Goal: Task Accomplishment & Management: Manage account settings

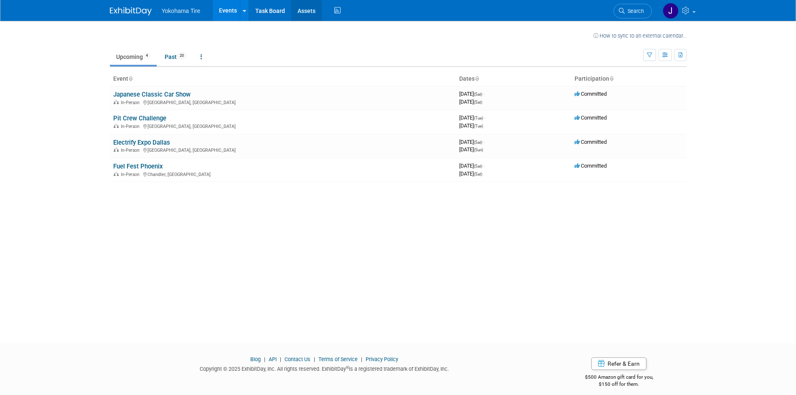
click at [307, 12] on link "Assets" at bounding box center [306, 10] width 31 height 21
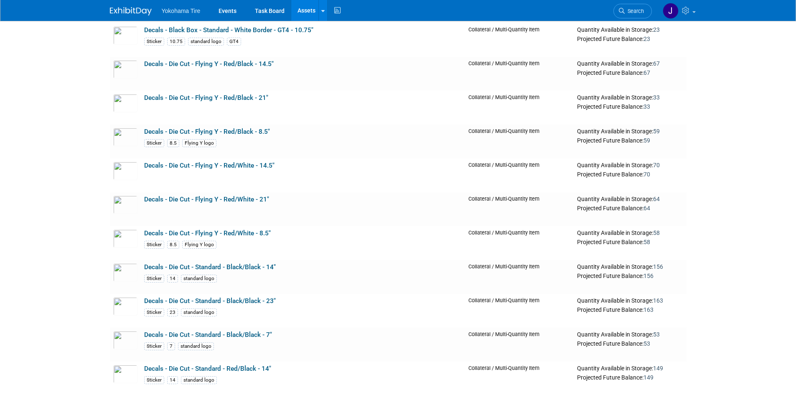
scroll to position [3803, 0]
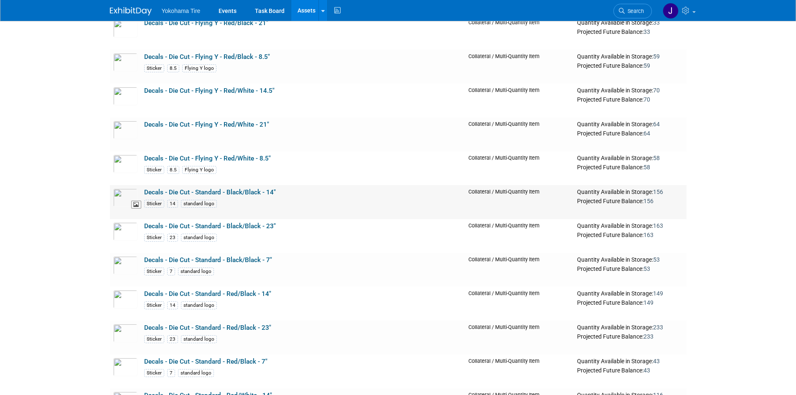
click at [124, 194] on img at bounding box center [125, 197] width 24 height 18
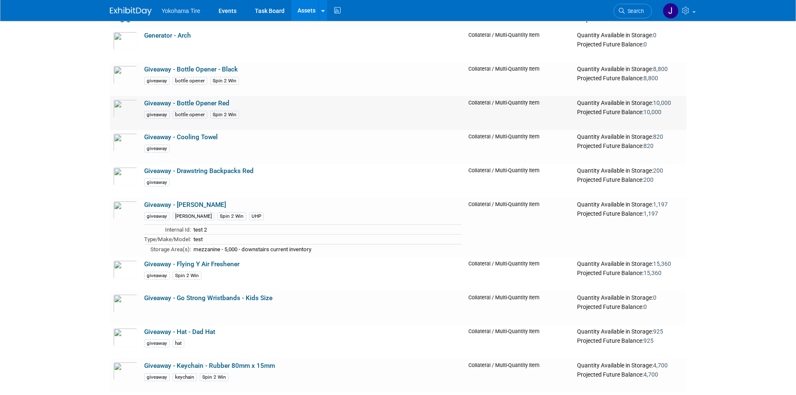
scroll to position [6017, 0]
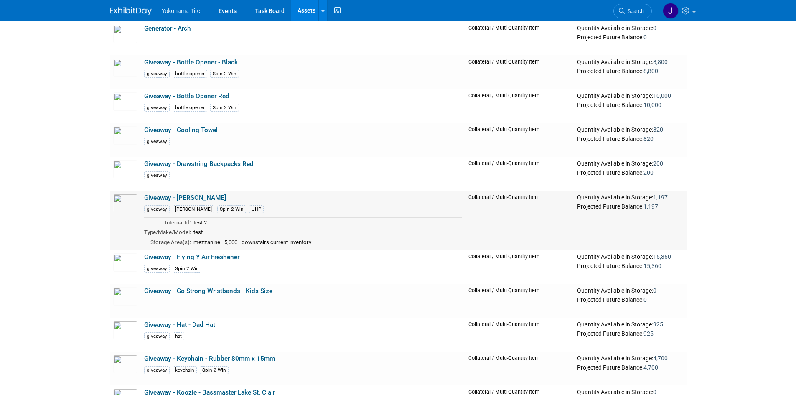
click at [153, 200] on link "Giveaway - [PERSON_NAME]" at bounding box center [185, 198] width 82 height 8
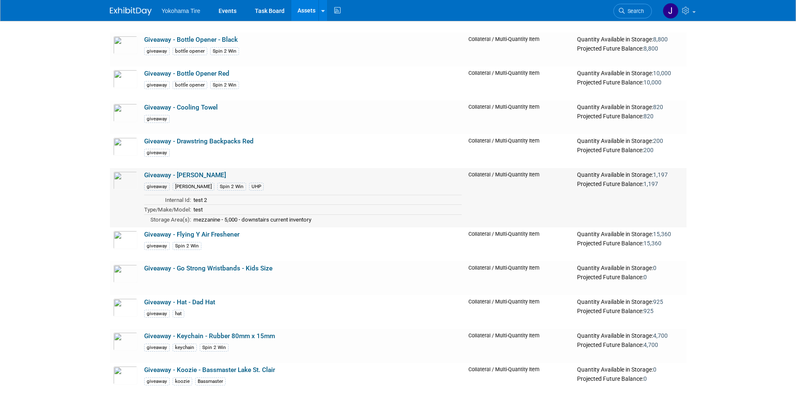
scroll to position [6101, 0]
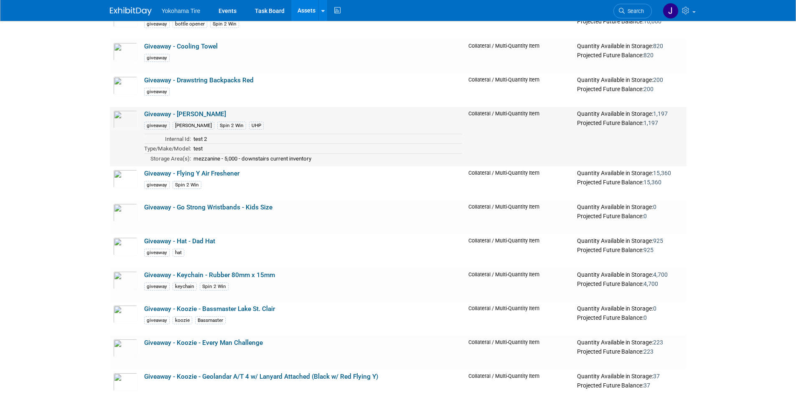
click at [195, 114] on link "Giveaway - [PERSON_NAME]" at bounding box center [185, 114] width 82 height 8
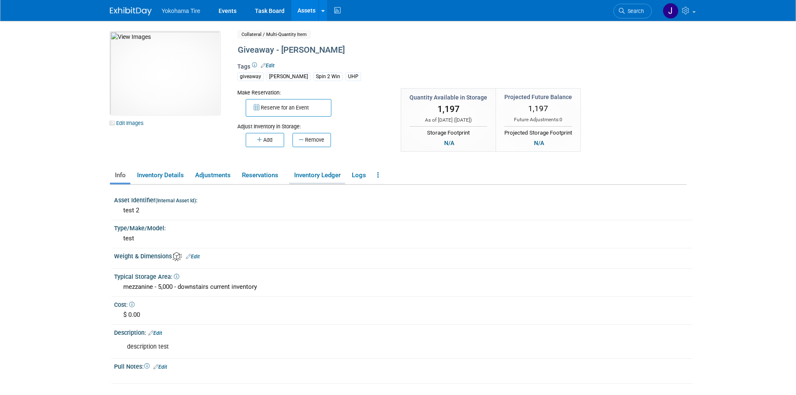
click at [318, 173] on link "Inventory Ledger" at bounding box center [317, 175] width 56 height 15
click at [316, 138] on button "Remove" at bounding box center [312, 140] width 38 height 14
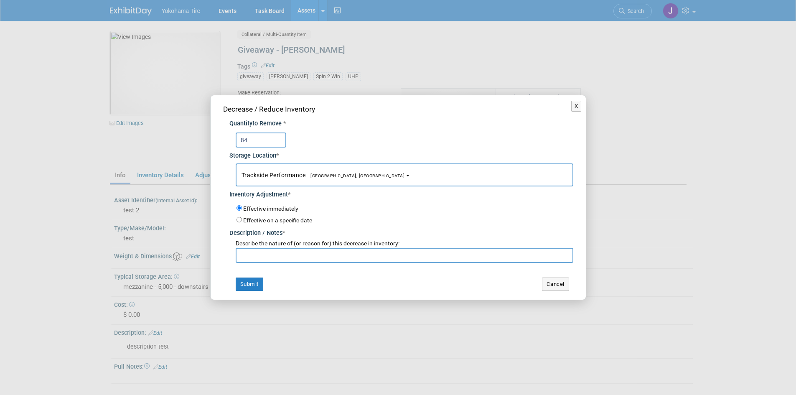
type input "84"
click at [287, 257] on input "text" at bounding box center [405, 255] width 338 height 15
type input "JCCS Long Beach"
click at [254, 285] on button "Submit" at bounding box center [250, 283] width 28 height 13
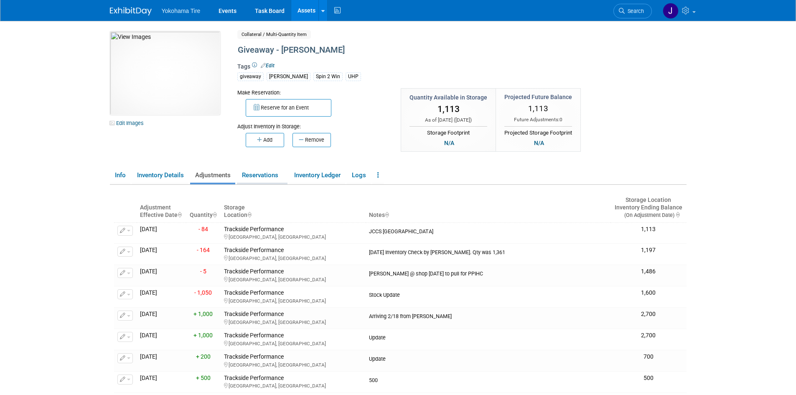
click at [264, 174] on link "Reservations" at bounding box center [262, 175] width 51 height 15
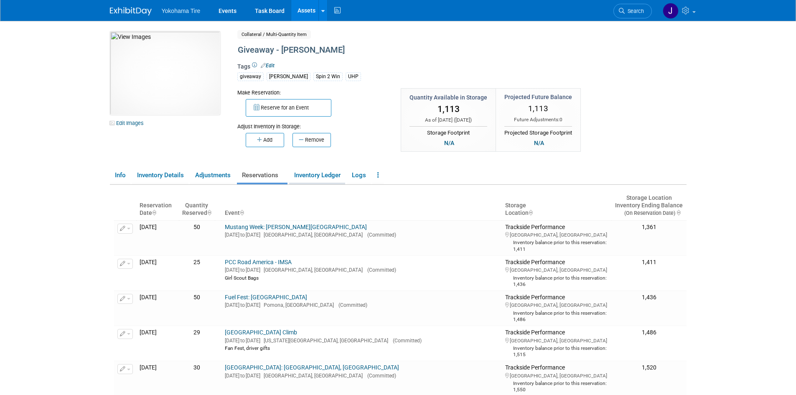
click at [310, 176] on link "Inventory Ledger" at bounding box center [317, 175] width 56 height 15
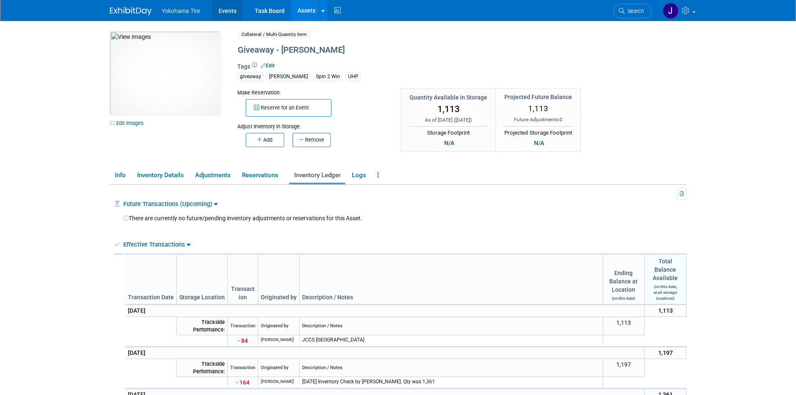
click at [228, 10] on link "Events" at bounding box center [227, 10] width 31 height 21
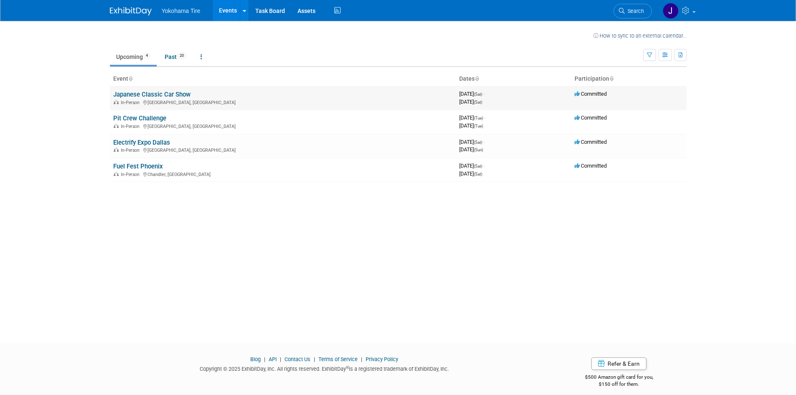
click at [170, 91] on link "Japanese Classic Car Show" at bounding box center [151, 95] width 77 height 8
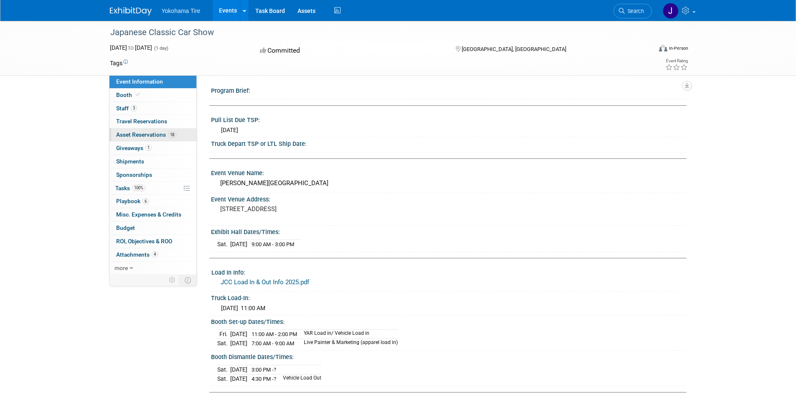
click at [137, 132] on span "Asset Reservations 18" at bounding box center [146, 134] width 60 height 7
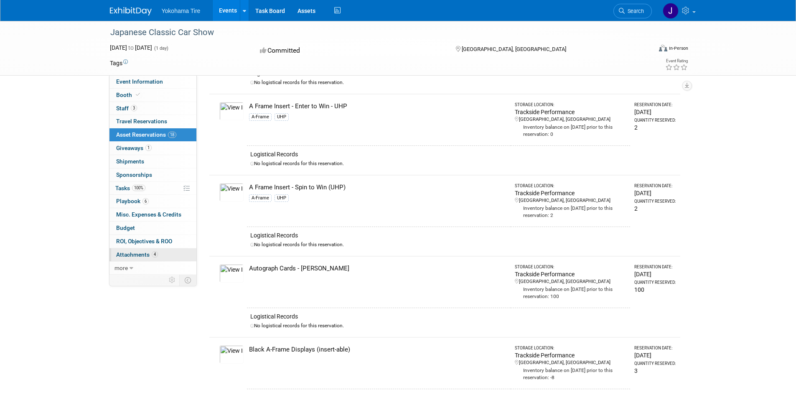
scroll to position [167, 0]
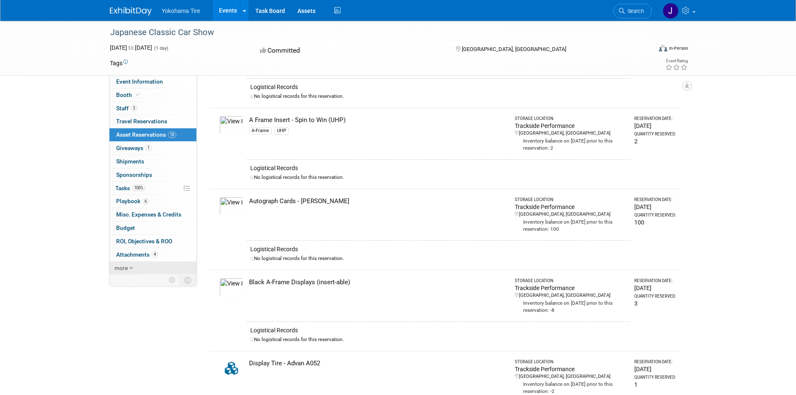
click at [131, 266] on icon at bounding box center [132, 268] width 4 height 6
click at [120, 295] on span "Logs" at bounding box center [122, 294] width 13 height 7
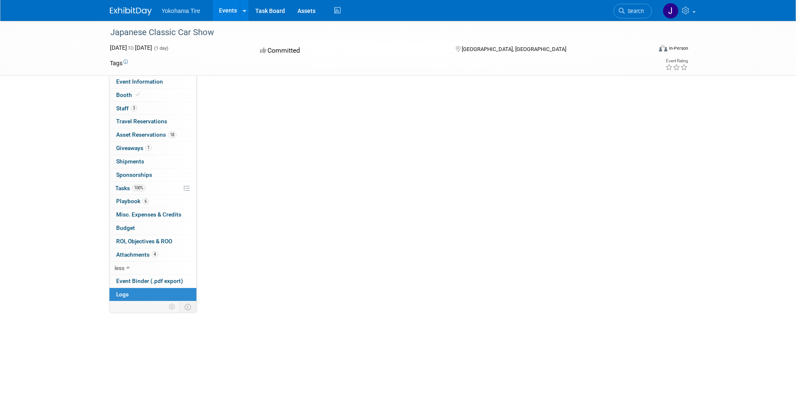
scroll to position [0, 0]
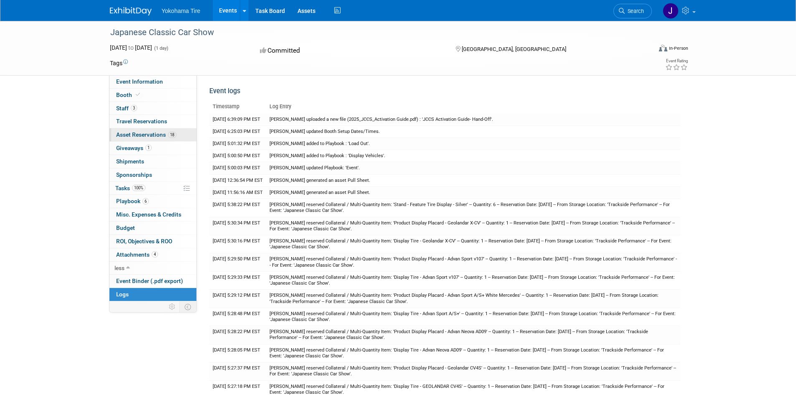
click at [132, 134] on span "Asset Reservations 18" at bounding box center [146, 134] width 60 height 7
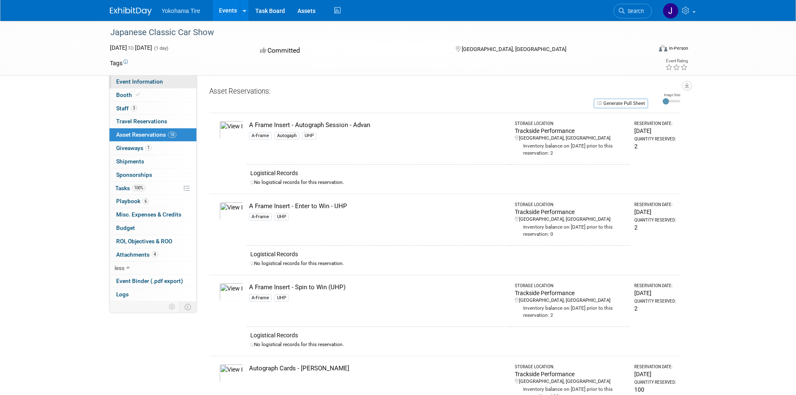
click at [149, 81] on span "Event Information" at bounding box center [139, 81] width 47 height 7
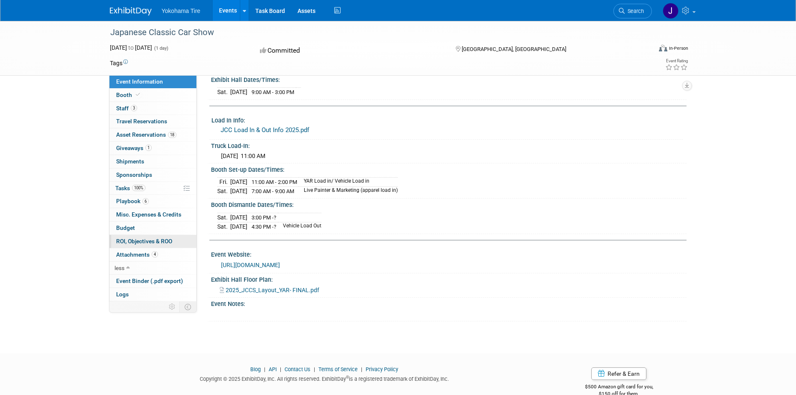
scroll to position [168, 0]
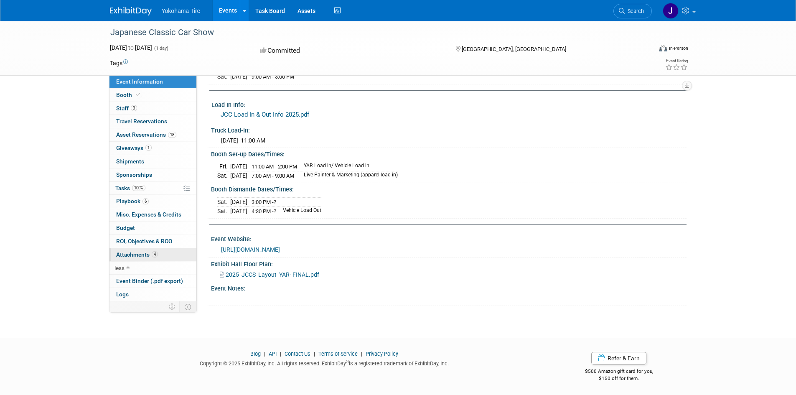
click at [143, 252] on span "Attachments 4" at bounding box center [137, 254] width 42 height 7
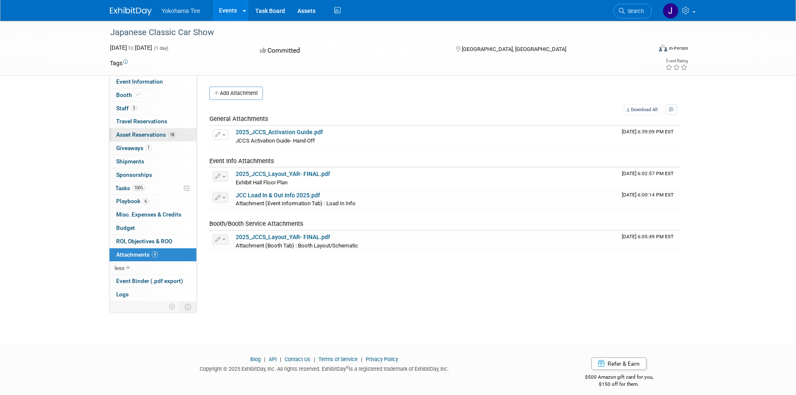
click at [137, 133] on span "Asset Reservations 18" at bounding box center [146, 134] width 60 height 7
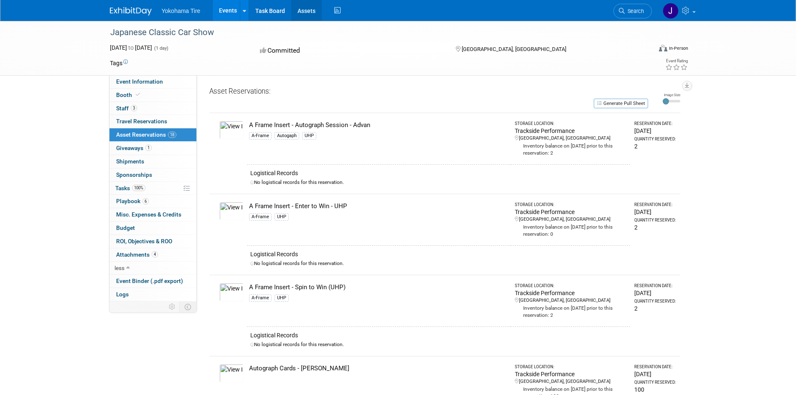
click at [306, 10] on link "Assets" at bounding box center [306, 10] width 31 height 21
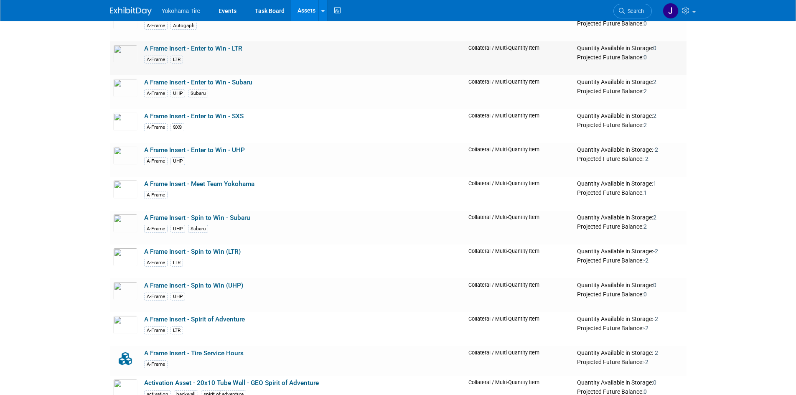
scroll to position [209, 0]
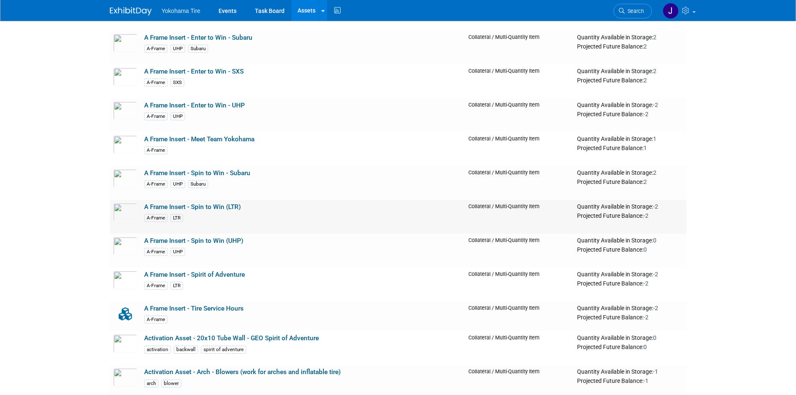
click at [169, 206] on link "A Frame Insert - Spin to Win (LTR)" at bounding box center [192, 207] width 97 height 8
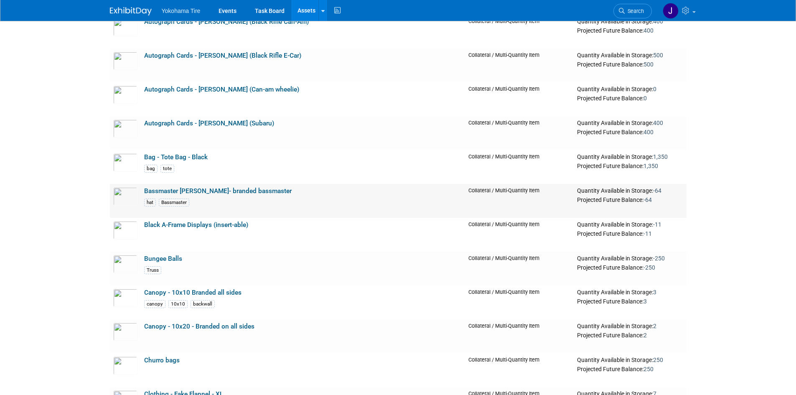
scroll to position [2842, 0]
click at [229, 8] on link "Events" at bounding box center [227, 10] width 31 height 21
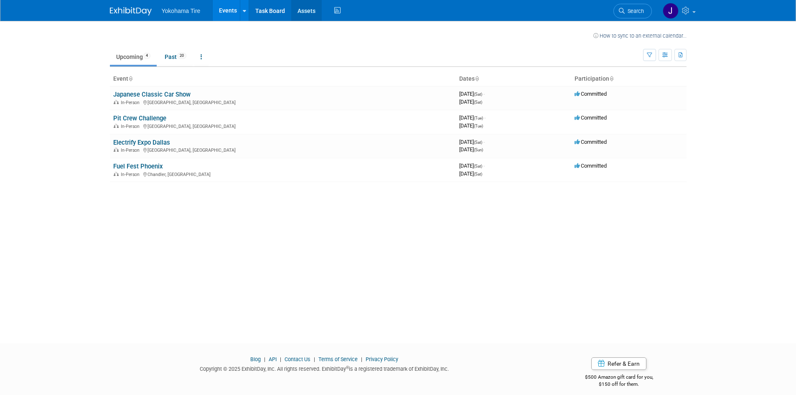
click at [309, 11] on link "Assets" at bounding box center [306, 10] width 31 height 21
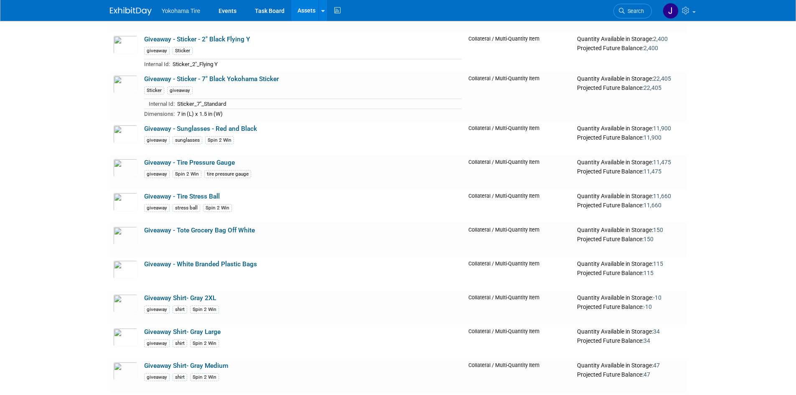
scroll to position [6811, 0]
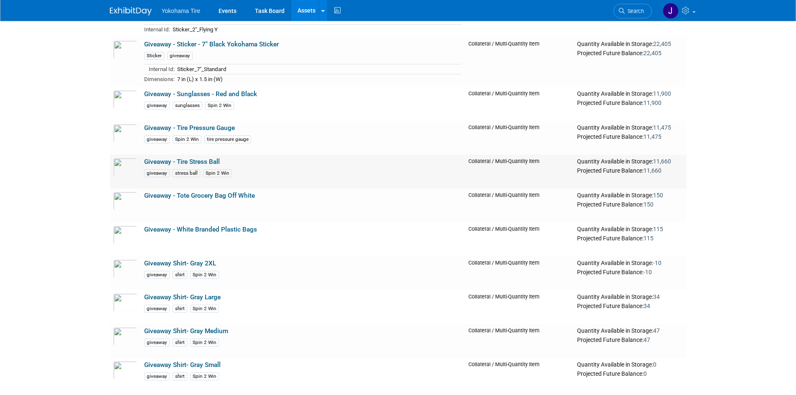
click at [328, 168] on td "Giveaway - Tire Stress Ball giveaway stress ball Spin 2 Win" at bounding box center [303, 172] width 325 height 34
click at [215, 164] on link "Giveaway - Tire Stress Ball" at bounding box center [182, 162] width 76 height 8
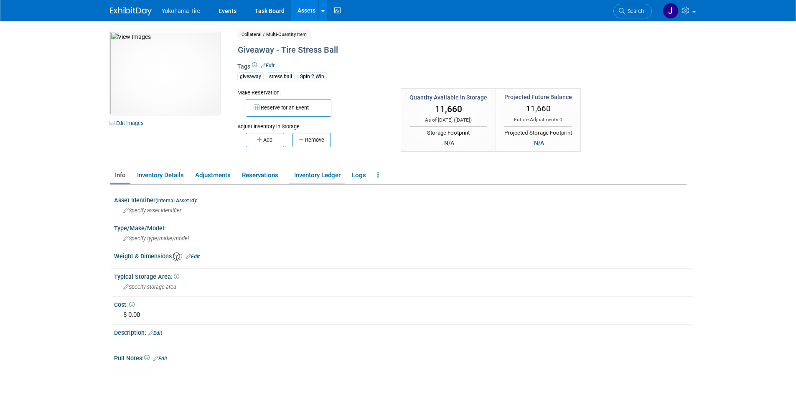
click at [310, 174] on link "Inventory Ledger" at bounding box center [317, 175] width 56 height 15
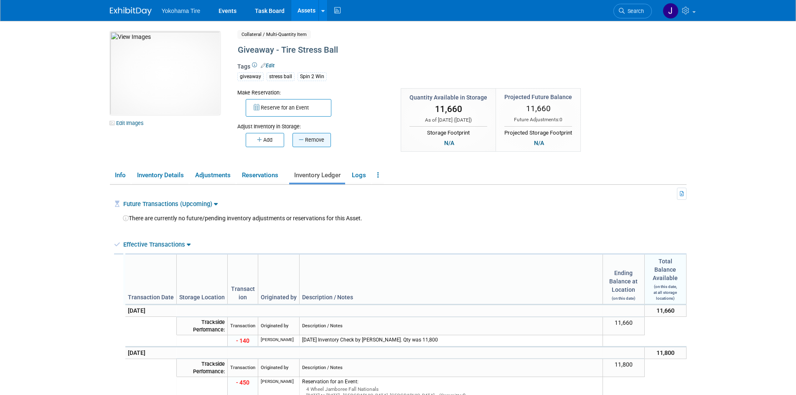
click at [311, 140] on button "Remove" at bounding box center [312, 140] width 38 height 14
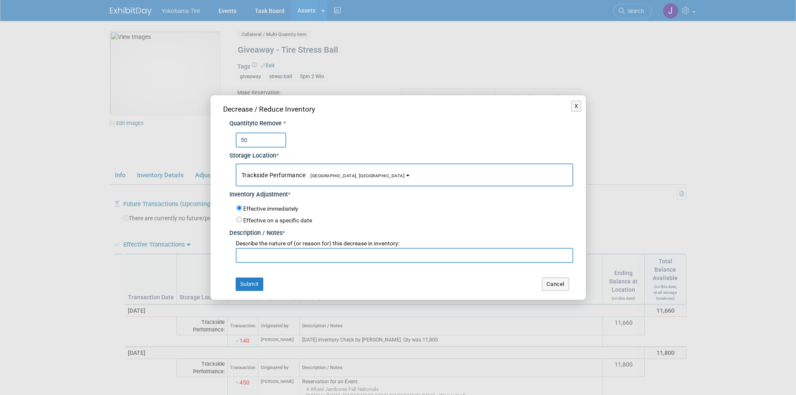
type input "50"
click at [259, 253] on input "text" at bounding box center [405, 255] width 338 height 15
type input "JCCS Long Beach"
click at [250, 283] on button "Submit" at bounding box center [250, 283] width 28 height 13
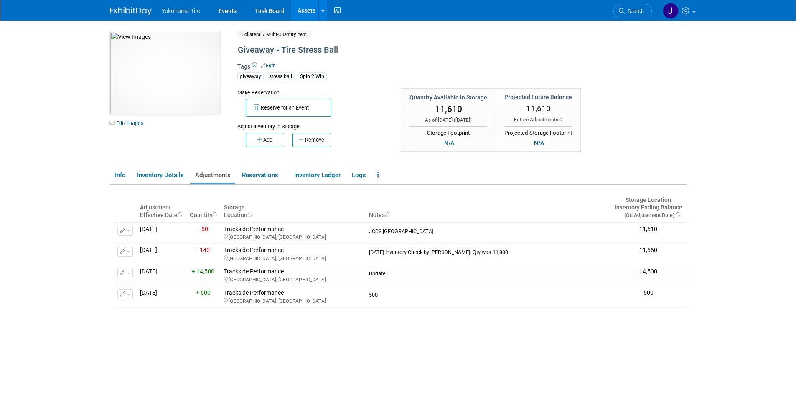
click at [310, 12] on link "Assets" at bounding box center [306, 10] width 31 height 21
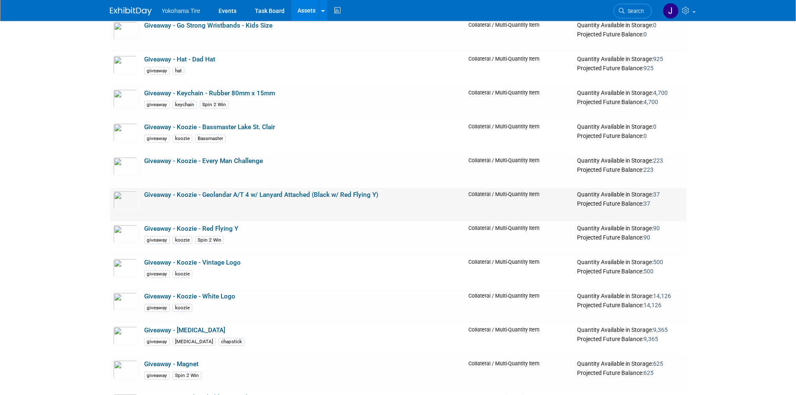
scroll to position [6310, 0]
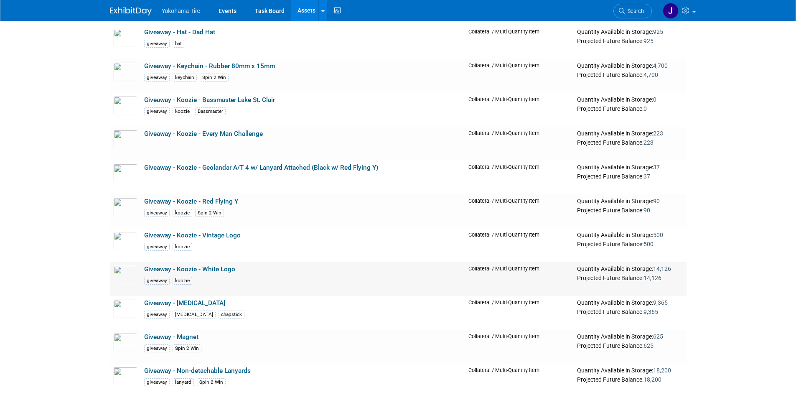
click at [223, 273] on link "Giveaway - Koozie - White Logo" at bounding box center [189, 269] width 91 height 8
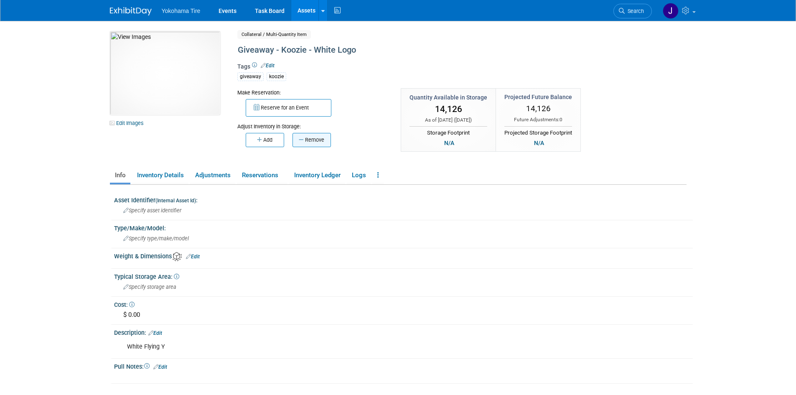
click at [321, 138] on button "Remove" at bounding box center [312, 140] width 38 height 14
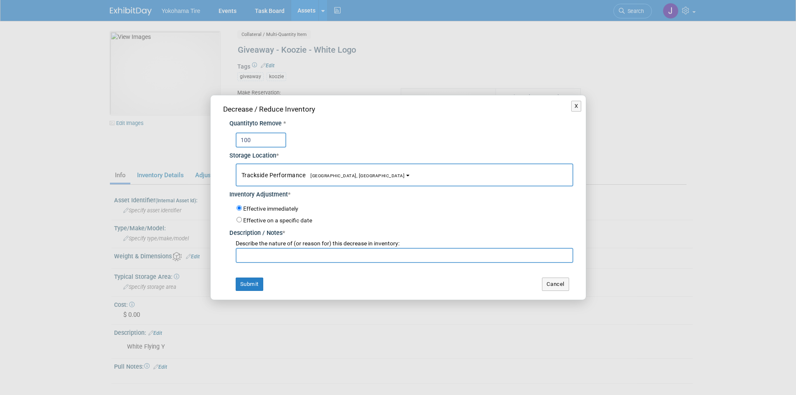
type input "100"
click at [266, 252] on input "text" at bounding box center [405, 255] width 338 height 15
type input "JCCS Long Beach"
click at [258, 285] on button "Submit" at bounding box center [250, 283] width 28 height 13
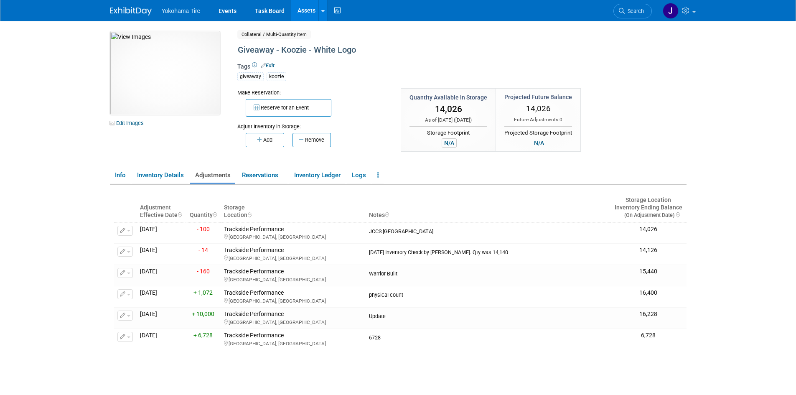
click at [448, 142] on div "N/A" at bounding box center [449, 142] width 15 height 9
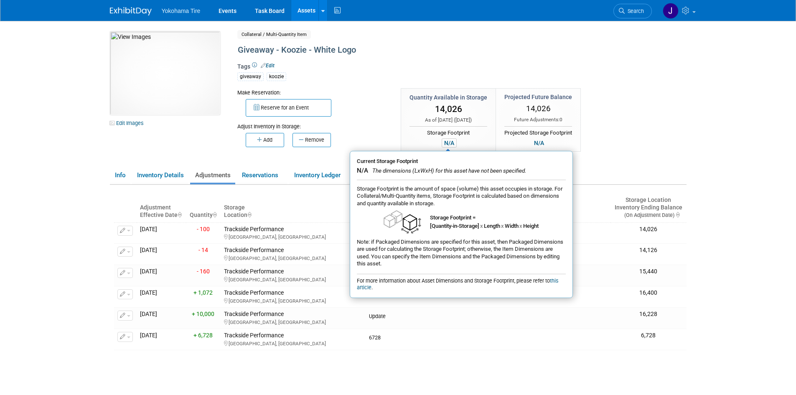
click at [448, 142] on div "N/A" at bounding box center [449, 142] width 15 height 9
click at [385, 97] on div "Reserve for an Event" at bounding box center [312, 107] width 151 height 20
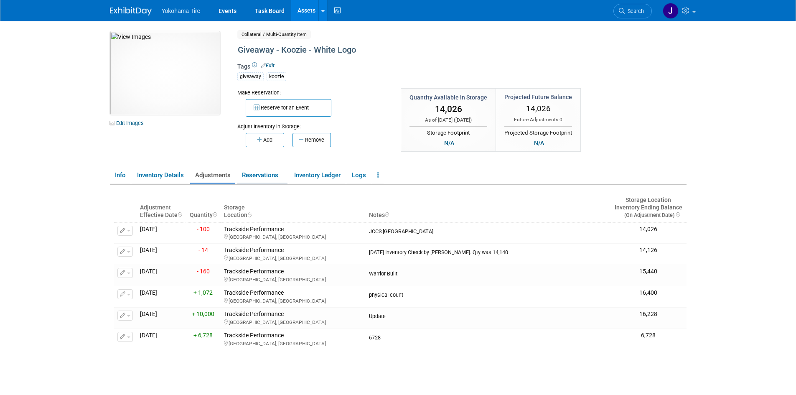
click at [262, 171] on link "Reservations" at bounding box center [262, 175] width 51 height 15
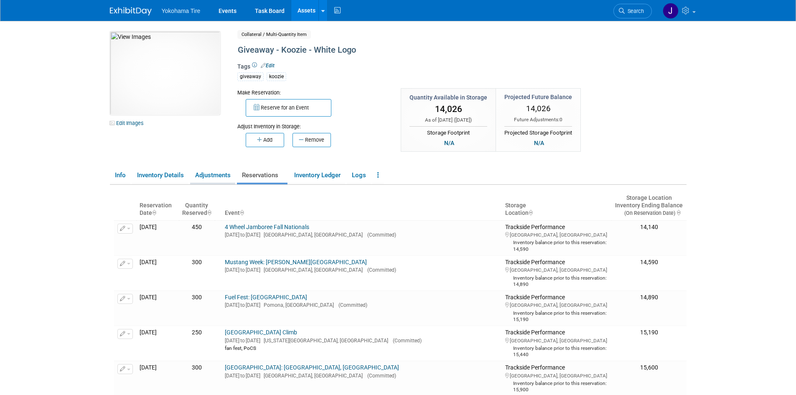
click at [213, 175] on link "Adjustments" at bounding box center [212, 175] width 45 height 15
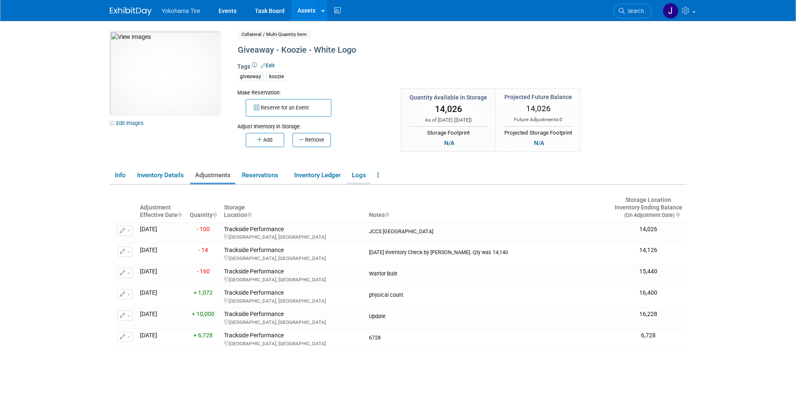
click at [361, 174] on link "Logs" at bounding box center [359, 175] width 24 height 15
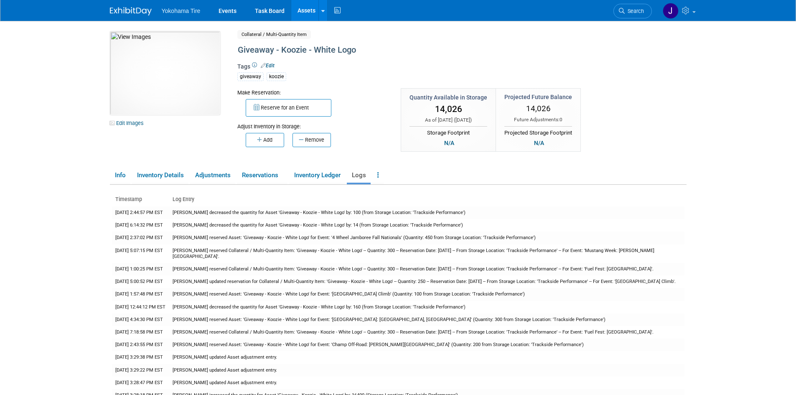
click at [303, 6] on link "Assets" at bounding box center [306, 10] width 31 height 21
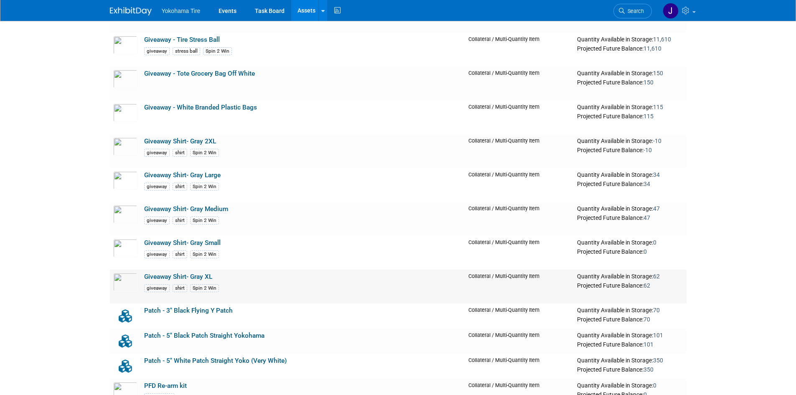
scroll to position [6895, 0]
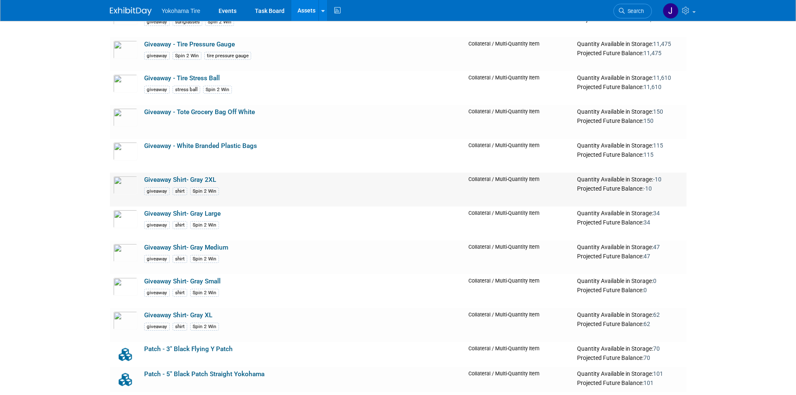
click at [191, 182] on link "Giveaway Shirt- Gray 2XL" at bounding box center [180, 180] width 72 height 8
click at [201, 214] on link "Giveaway Shirt- Gray Large" at bounding box center [182, 214] width 76 height 8
click at [0, 0] on div at bounding box center [0, 0] width 0 height 0
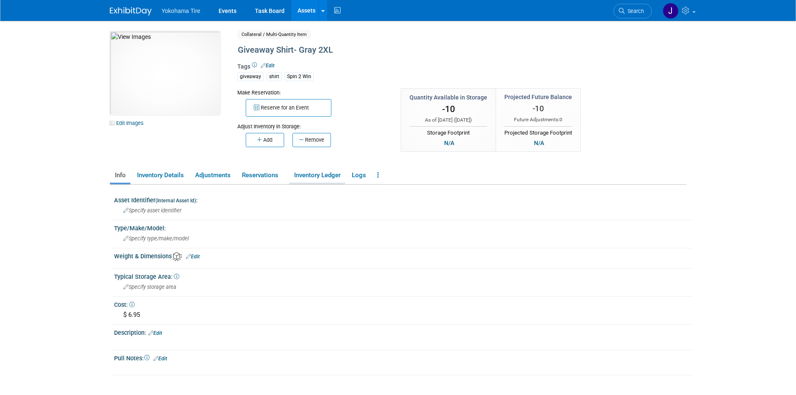
click at [312, 173] on link "Inventory Ledger" at bounding box center [317, 175] width 56 height 15
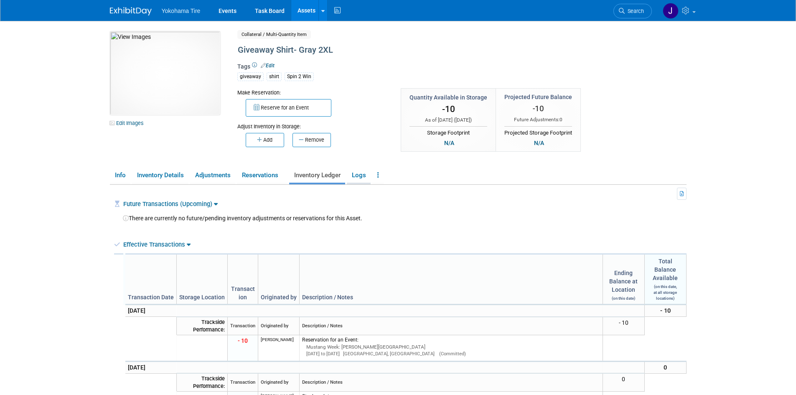
click at [359, 173] on link "Logs" at bounding box center [359, 175] width 24 height 15
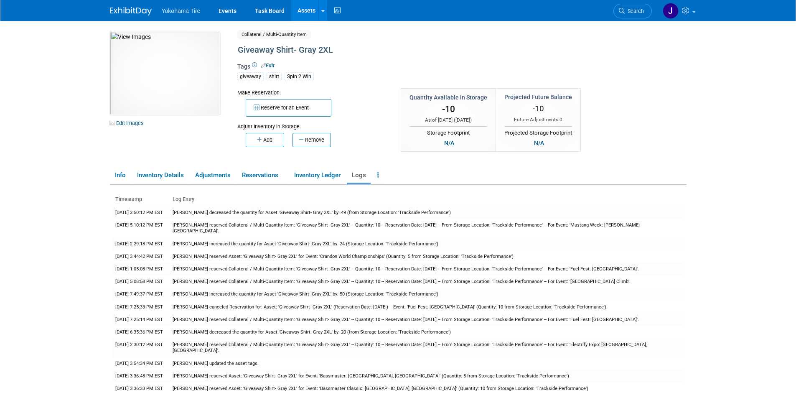
click at [450, 109] on span "-10" at bounding box center [448, 109] width 13 height 10
click at [452, 97] on div "Quantity Available in Storage" at bounding box center [449, 97] width 78 height 8
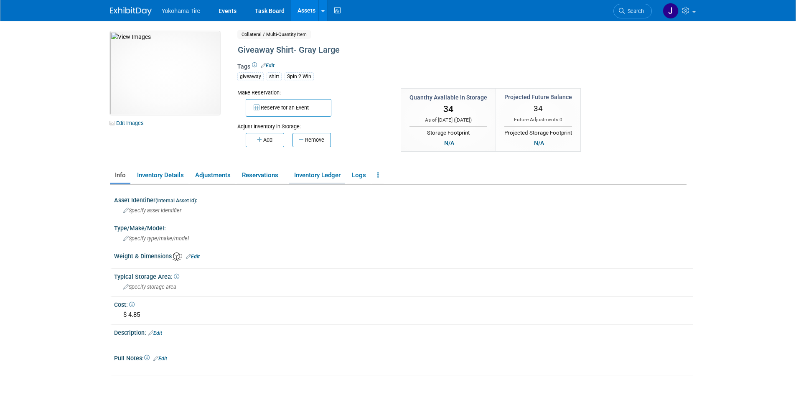
click at [315, 174] on link "Inventory Ledger" at bounding box center [317, 175] width 56 height 15
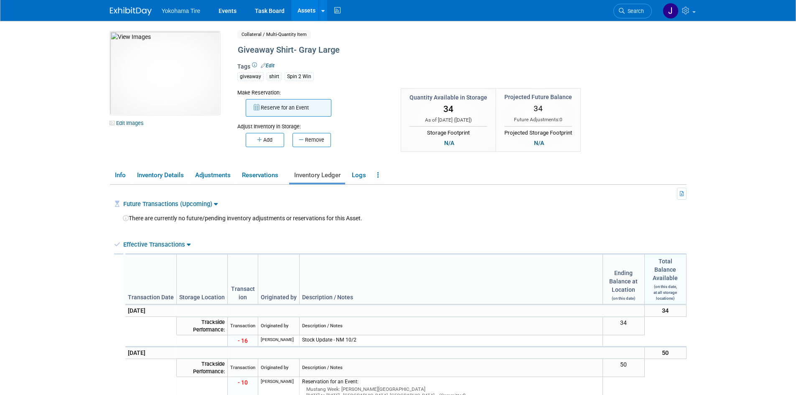
click at [289, 107] on button "Reserve for an Event" at bounding box center [289, 108] width 86 height 18
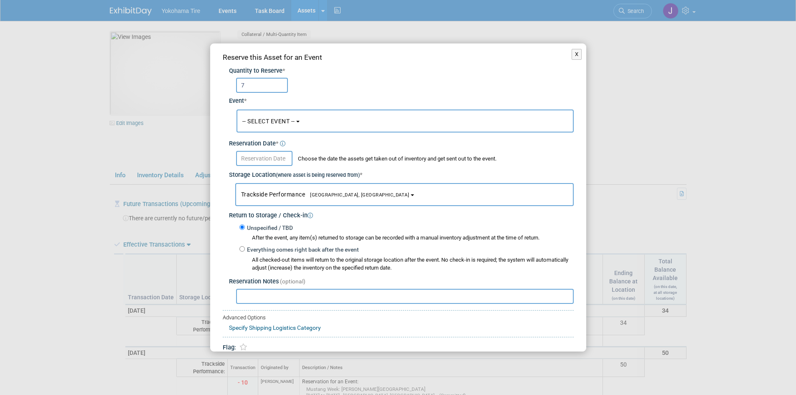
type input "7"
click at [298, 119] on button "-- SELECT EVENT --" at bounding box center [405, 120] width 337 height 23
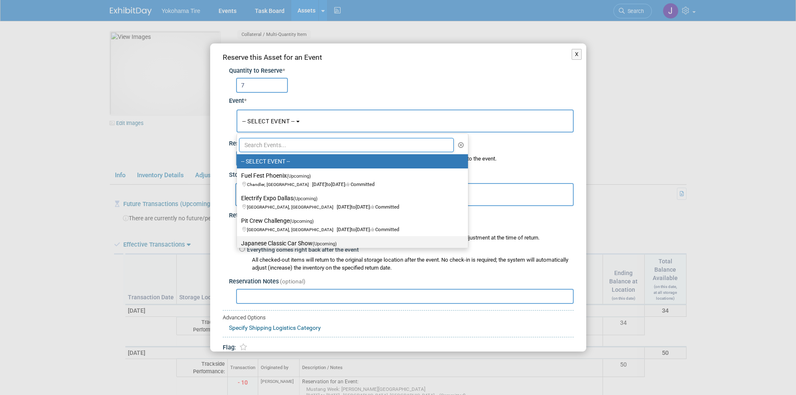
click at [290, 240] on label "Japanese Classic Car Show (Upcoming) Long Beach, CA Oct 11, 2025 to Oct 11, 202…" at bounding box center [350, 247] width 219 height 19
click at [238, 241] on input "Japanese Classic Car Show (Upcoming) Long Beach, CA Oct 11, 2025 to Oct 11, 202…" at bounding box center [235, 243] width 5 height 5
select select "11133115"
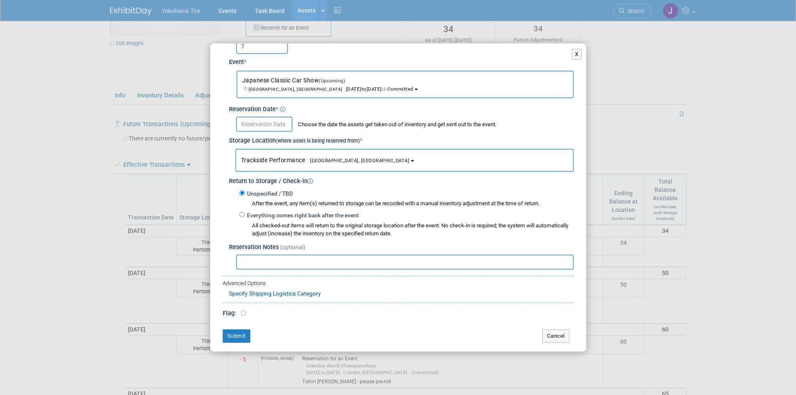
scroll to position [84, 0]
click at [273, 292] on link "Specify Shipping Logistics Category" at bounding box center [275, 293] width 92 height 7
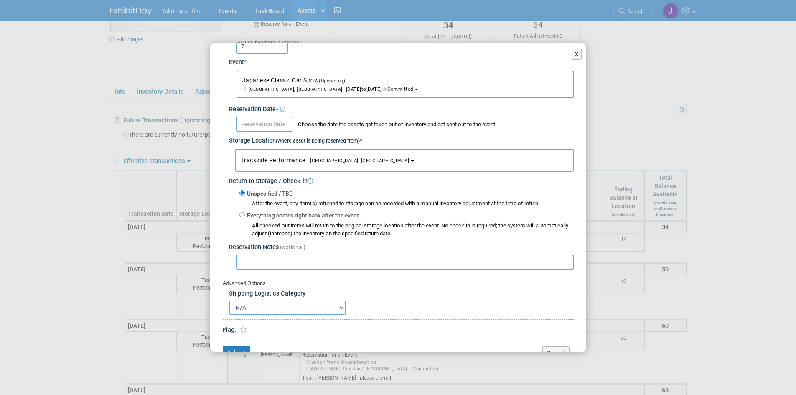
click at [341, 308] on select "N/A Advance Warehouse Direct Shipment Other" at bounding box center [287, 307] width 117 height 14
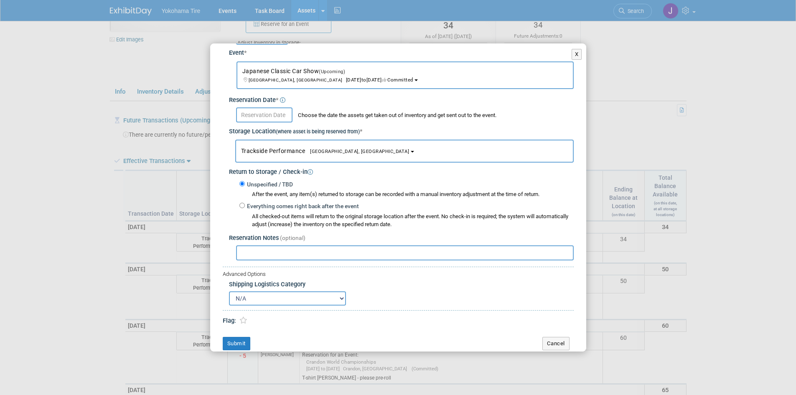
scroll to position [56, 0]
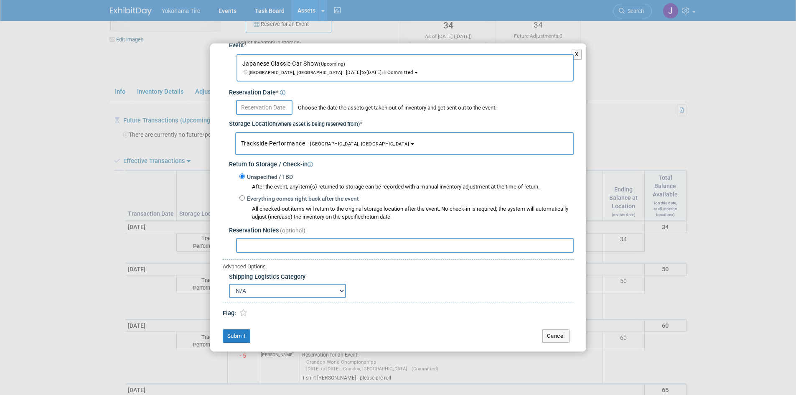
click at [341, 290] on select "N/A Advance Warehouse Direct Shipment Other" at bounding box center [287, 291] width 117 height 14
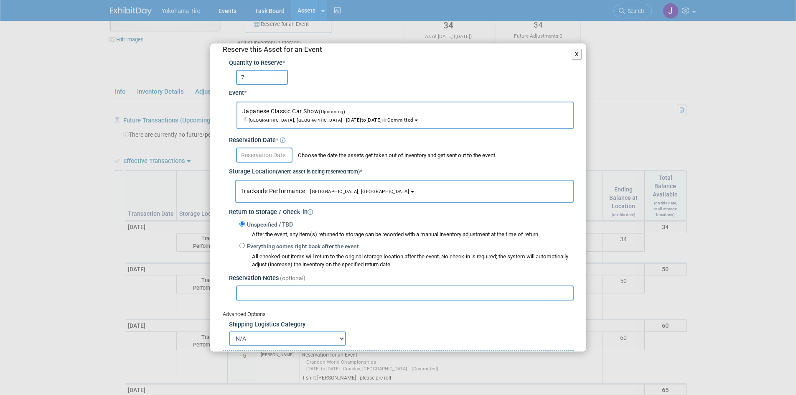
scroll to position [0, 0]
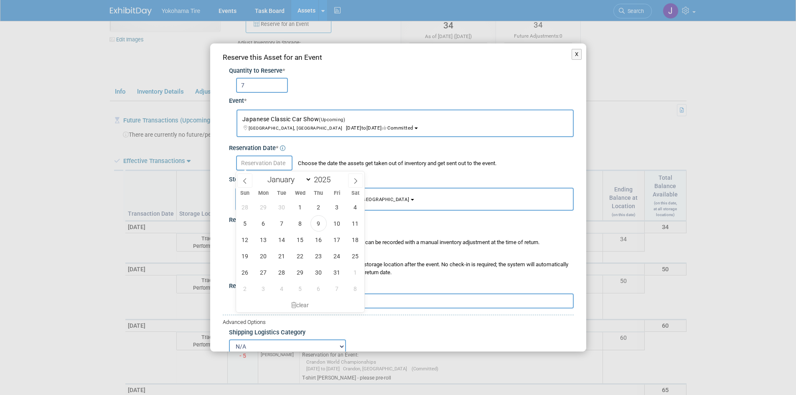
drag, startPoint x: 265, startPoint y: 163, endPoint x: 272, endPoint y: 158, distance: 9.0
click at [271, 159] on input "text" at bounding box center [264, 162] width 56 height 15
click at [318, 224] on span "9" at bounding box center [318, 223] width 16 height 16
type input "[DATE]"
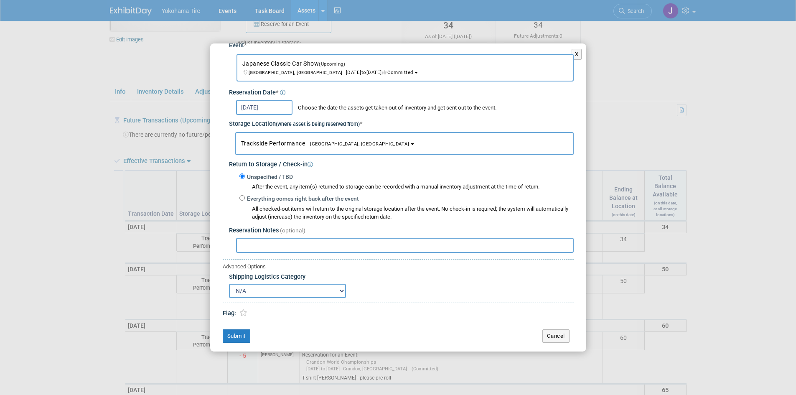
scroll to position [56, 0]
click at [246, 332] on button "Submit" at bounding box center [237, 335] width 28 height 13
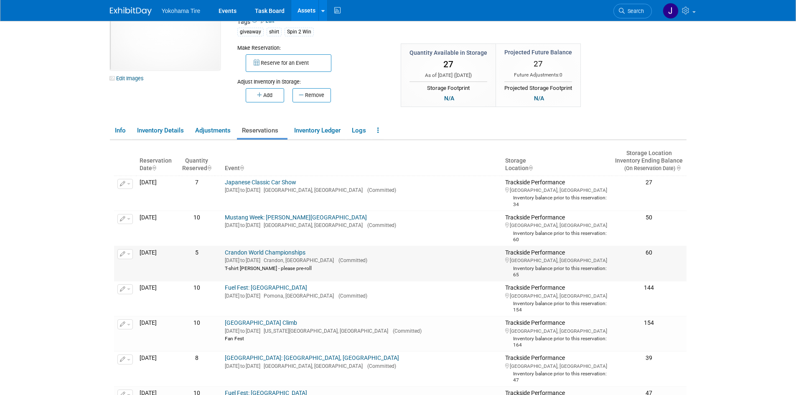
scroll to position [0, 0]
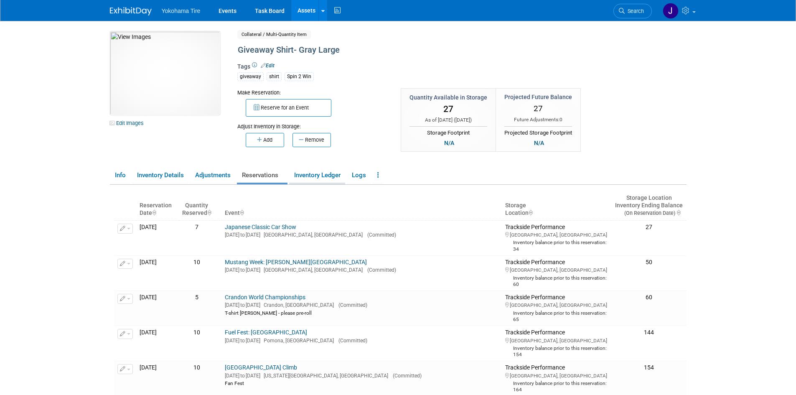
click at [324, 174] on link "Inventory Ledger" at bounding box center [317, 175] width 56 height 15
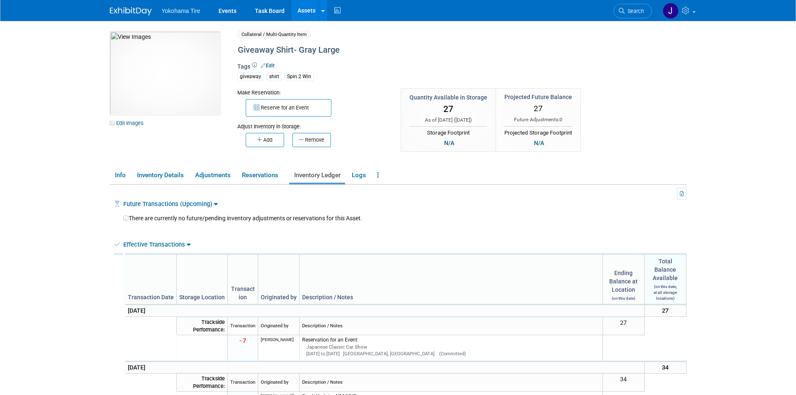
click at [308, 11] on link "Assets" at bounding box center [306, 10] width 31 height 21
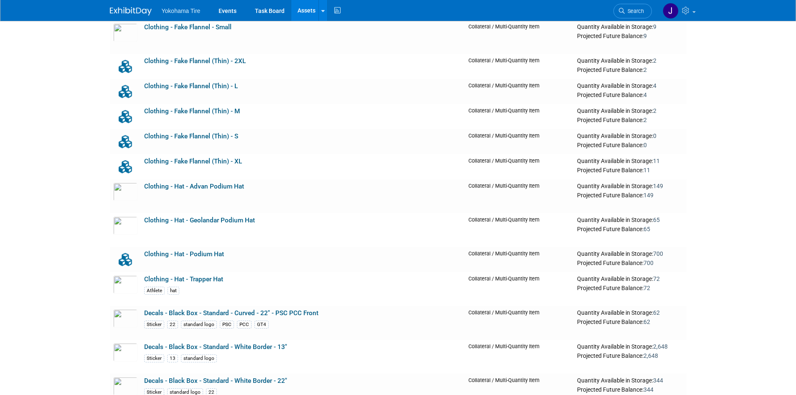
scroll to position [3385, 0]
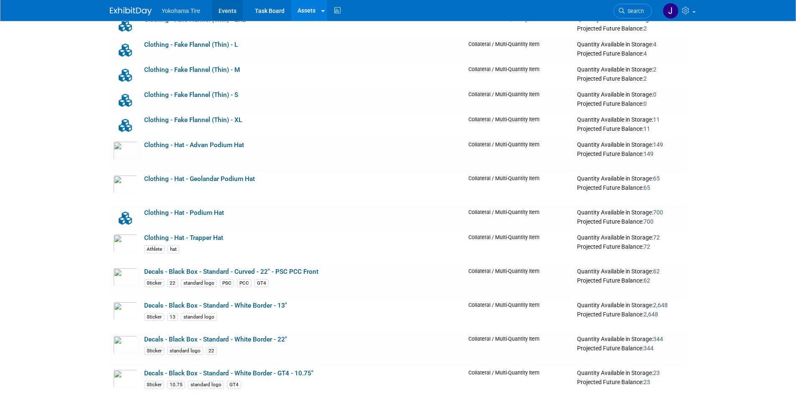
click at [229, 8] on link "Events" at bounding box center [227, 10] width 31 height 21
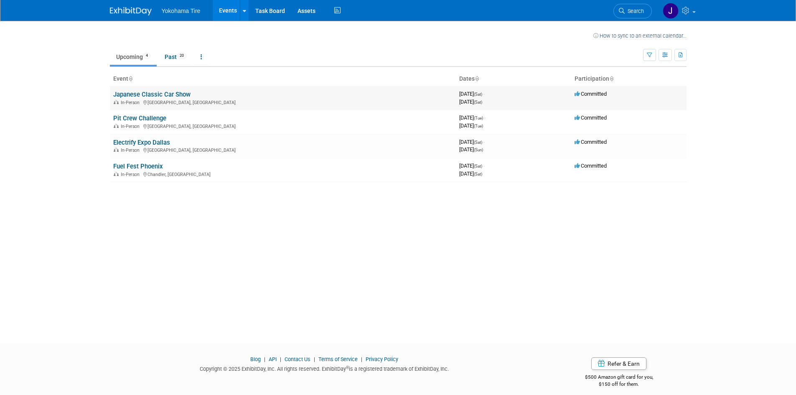
click at [168, 96] on link "Japanese Classic Car Show" at bounding box center [151, 95] width 77 height 8
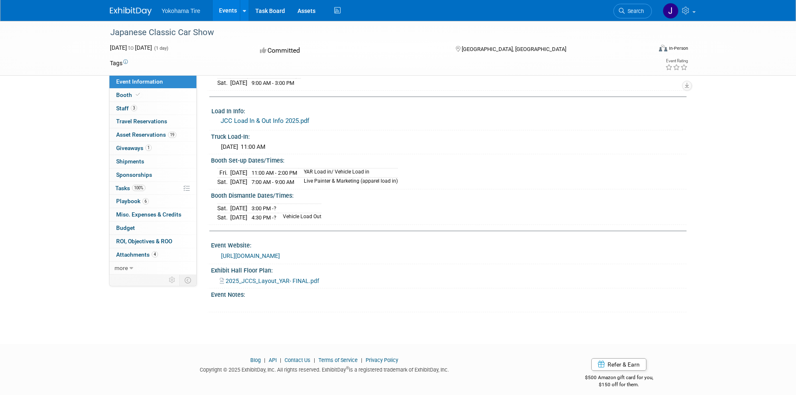
scroll to position [167, 0]
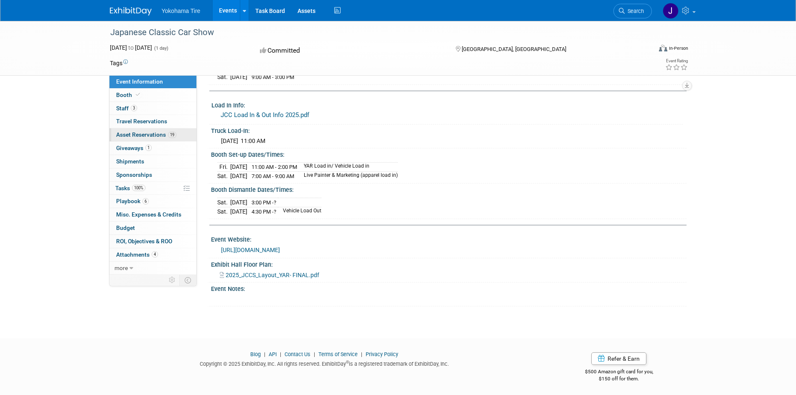
click at [159, 133] on span "Asset Reservations 19" at bounding box center [146, 134] width 60 height 7
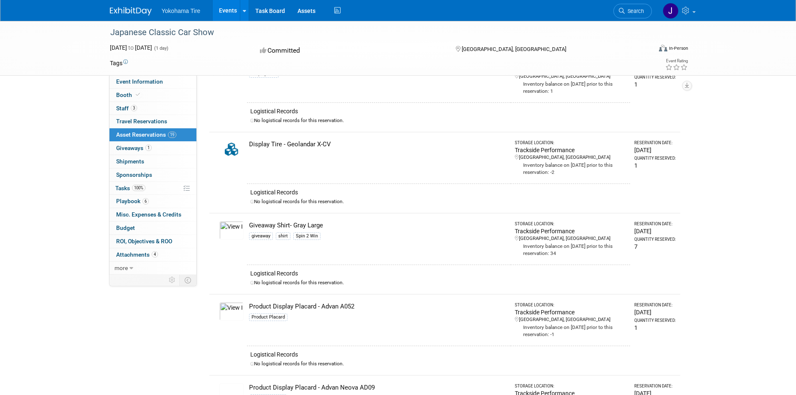
scroll to position [763, 0]
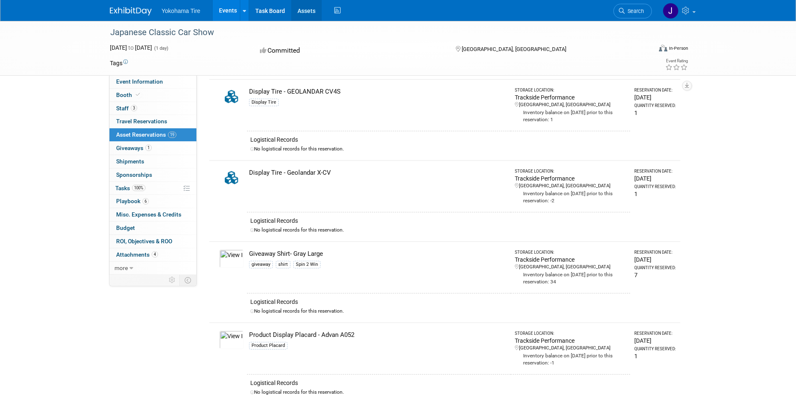
click at [309, 11] on link "Assets" at bounding box center [306, 10] width 31 height 21
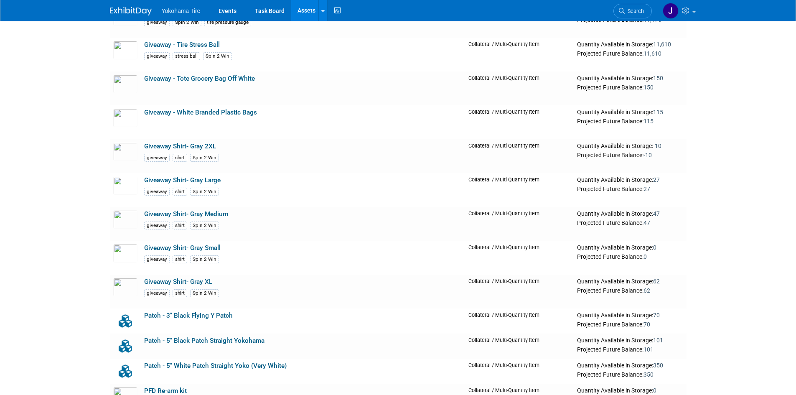
scroll to position [6937, 0]
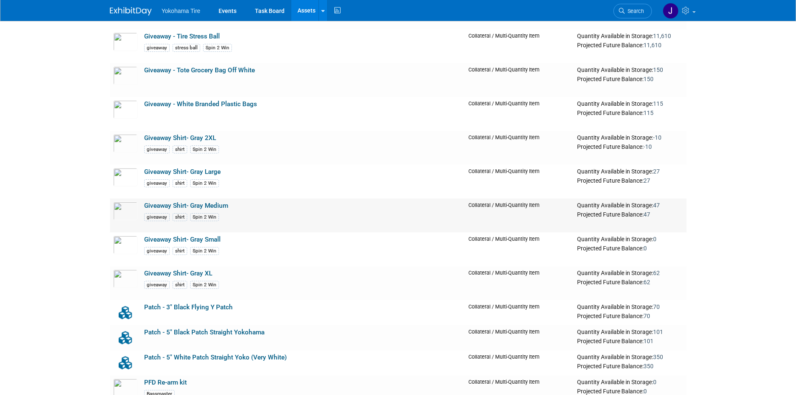
click at [214, 206] on link "Giveaway Shirt- Gray Medium" at bounding box center [186, 206] width 84 height 8
click at [179, 275] on link "Giveaway Shirt- Gray XL" at bounding box center [178, 274] width 68 height 8
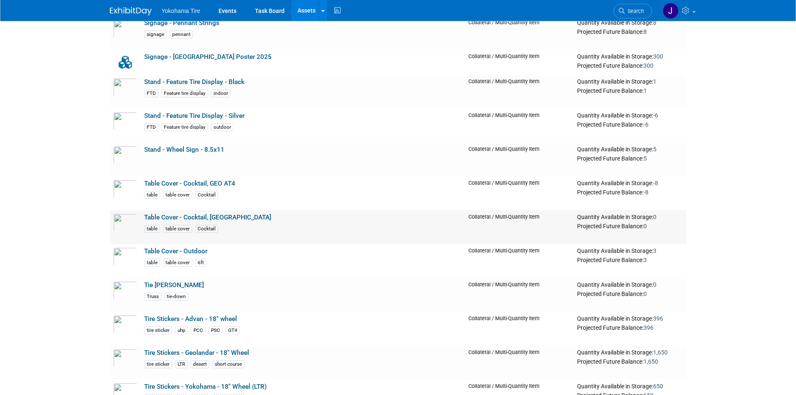
scroll to position [8483, 0]
click at [185, 287] on link "Tie Downs - Truss" at bounding box center [174, 285] width 60 height 8
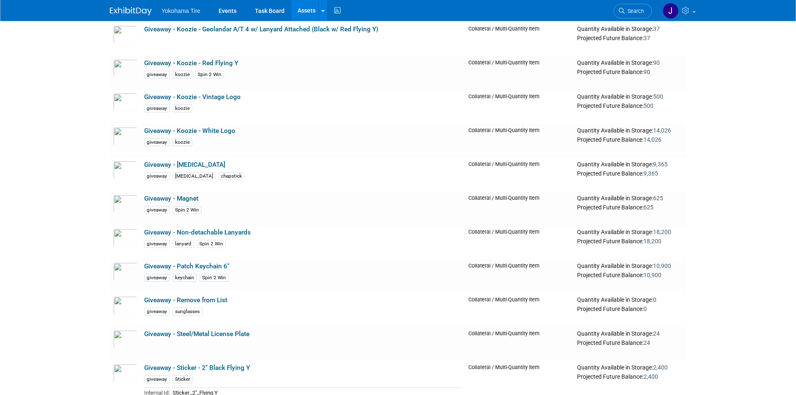
scroll to position [6435, 0]
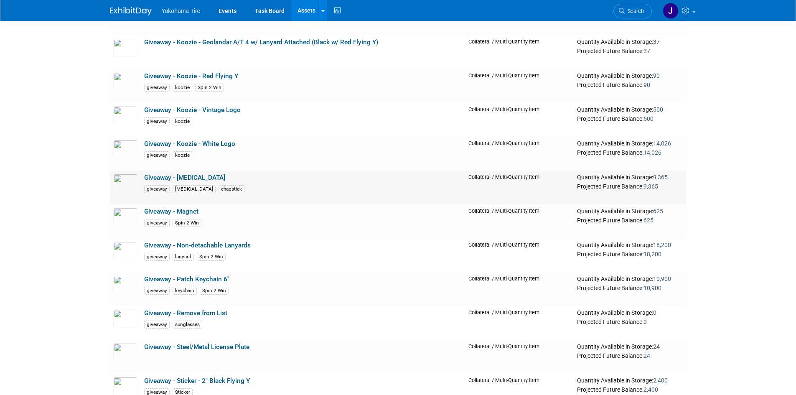
click at [184, 180] on link "Giveaway - Lip Balm" at bounding box center [184, 178] width 81 height 8
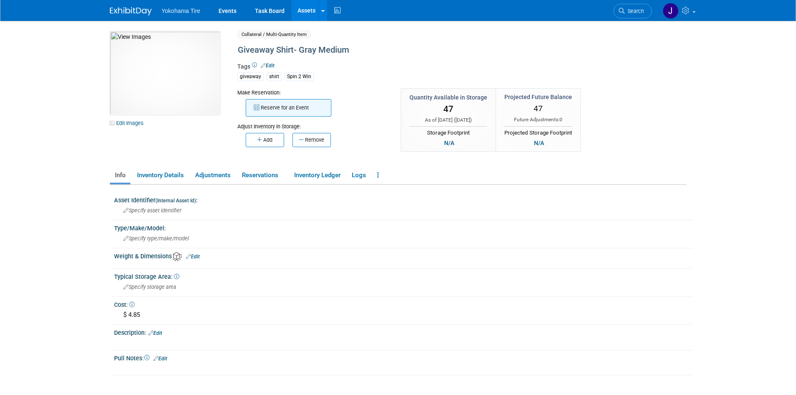
click at [292, 107] on button "Reserve for an Event" at bounding box center [289, 108] width 86 height 18
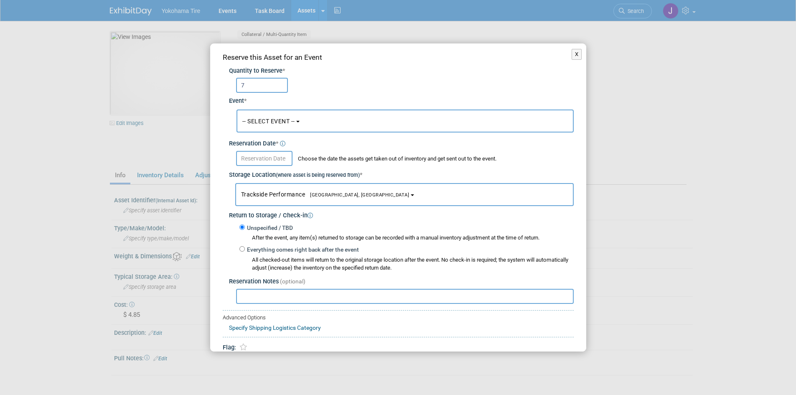
type input "7"
click at [303, 120] on button "-- SELECT EVENT --" at bounding box center [405, 120] width 337 height 23
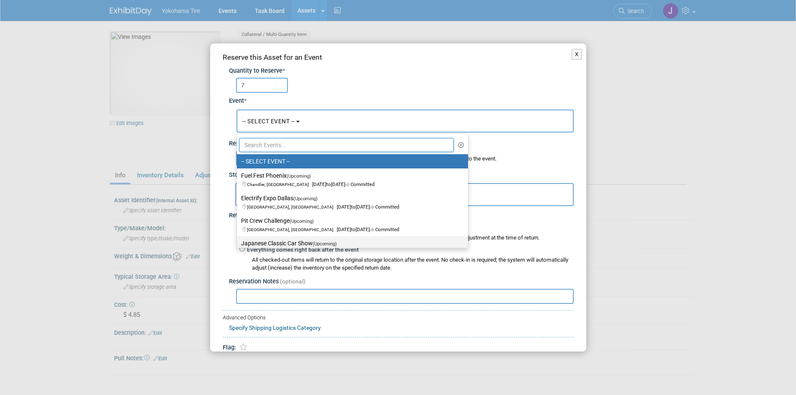
click at [289, 244] on label "Japanese Classic Car Show (Upcoming) Long Beach, CA Oct 11, 2025 to Oct 11, 202…" at bounding box center [350, 247] width 219 height 19
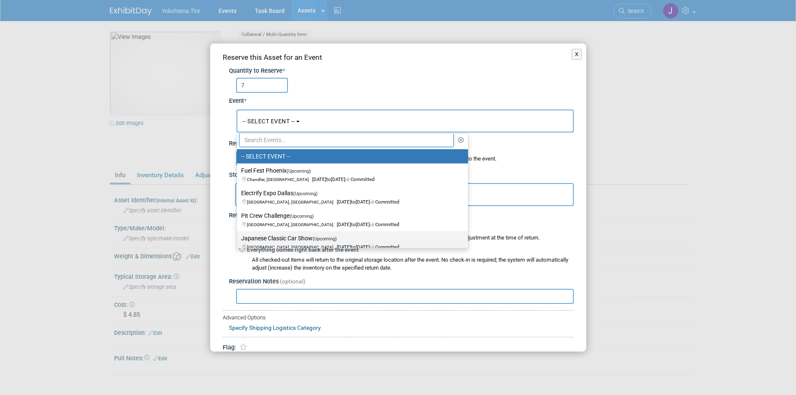
click at [301, 238] on label "Japanese Classic Car Show (Upcoming) Long Beach, CA Oct 11, 2025 to Oct 11, 202…" at bounding box center [350, 242] width 219 height 19
click at [238, 238] on input "Japanese Classic Car Show (Upcoming) Long Beach, CA Oct 11, 2025 to Oct 11, 202…" at bounding box center [235, 238] width 5 height 5
select select "11133115"
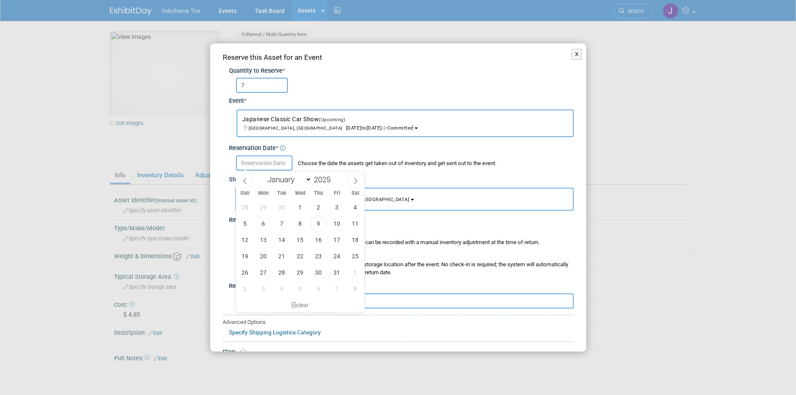
click at [277, 162] on input "text" at bounding box center [264, 162] width 56 height 15
click at [321, 224] on span "9" at bounding box center [318, 223] width 16 height 16
type input "[DATE]"
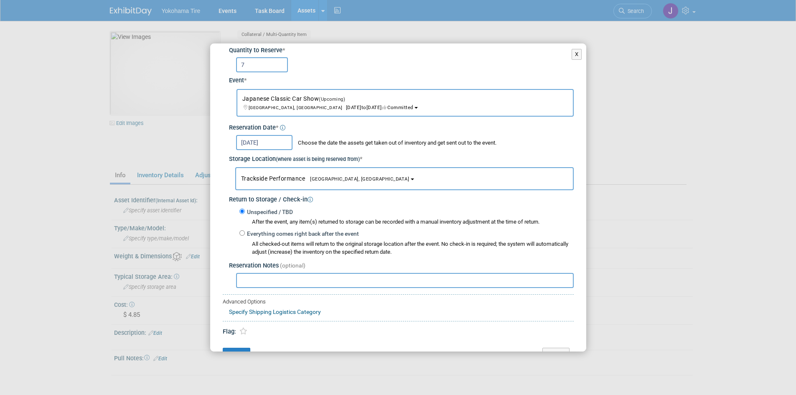
scroll to position [39, 0]
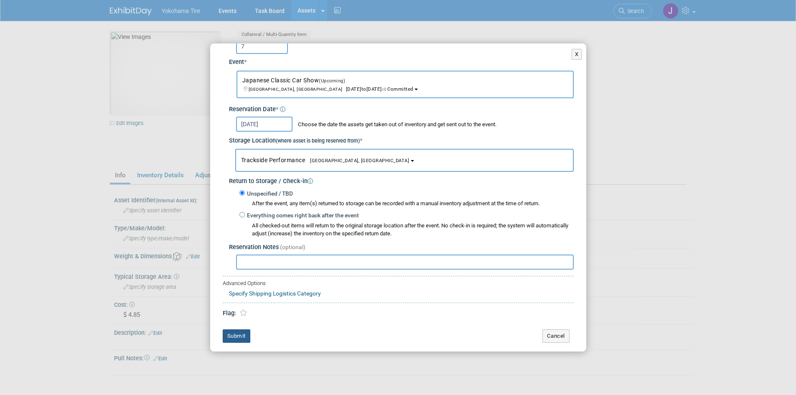
click at [237, 337] on button "Submit" at bounding box center [237, 335] width 28 height 13
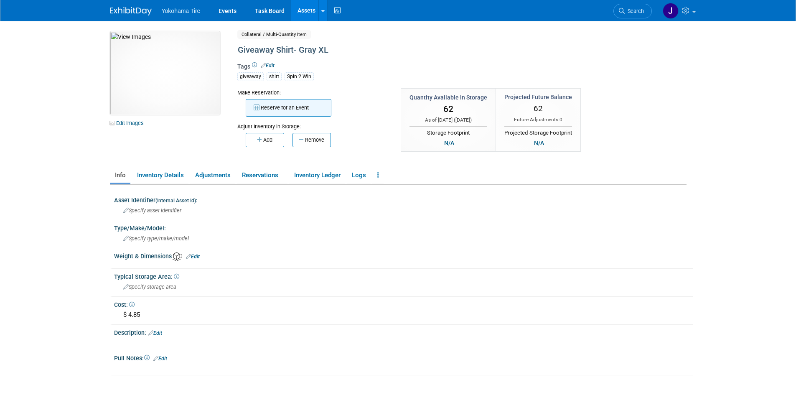
click at [298, 108] on button "Reserve for an Event" at bounding box center [289, 108] width 86 height 18
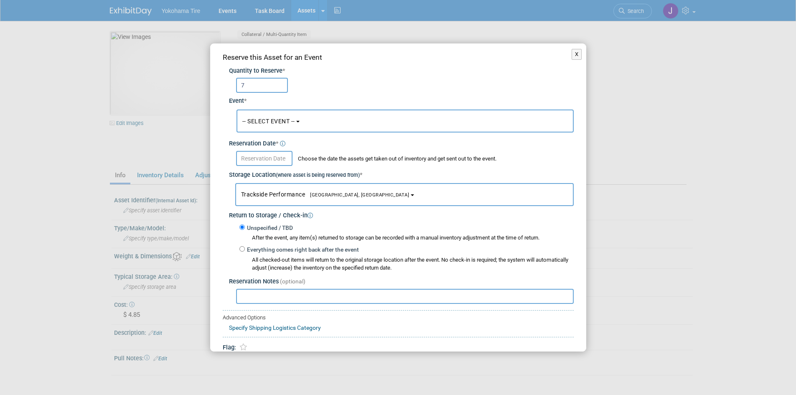
type input "7"
click at [293, 119] on span "-- SELECT EVENT --" at bounding box center [268, 121] width 53 height 7
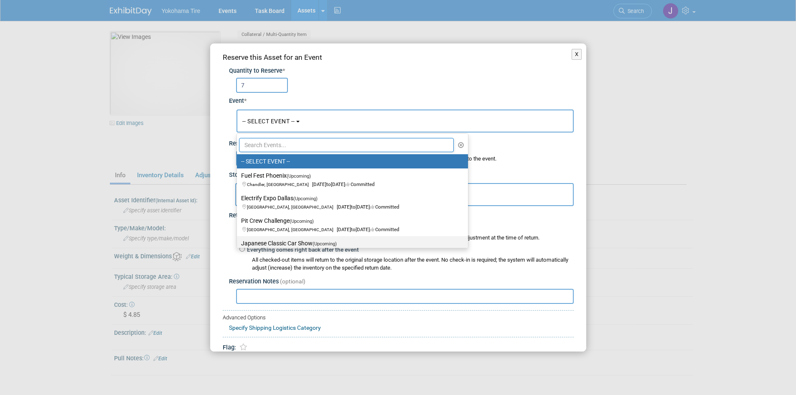
click at [284, 239] on label "Japanese Classic Car Show (Upcoming) Long Beach, CA Oct 11, 2025 to Oct 11, 202…" at bounding box center [350, 247] width 219 height 19
click at [238, 241] on input "Japanese Classic Car Show (Upcoming) Long Beach, CA Oct 11, 2025 to Oct 11, 202…" at bounding box center [235, 243] width 5 height 5
select select "11133115"
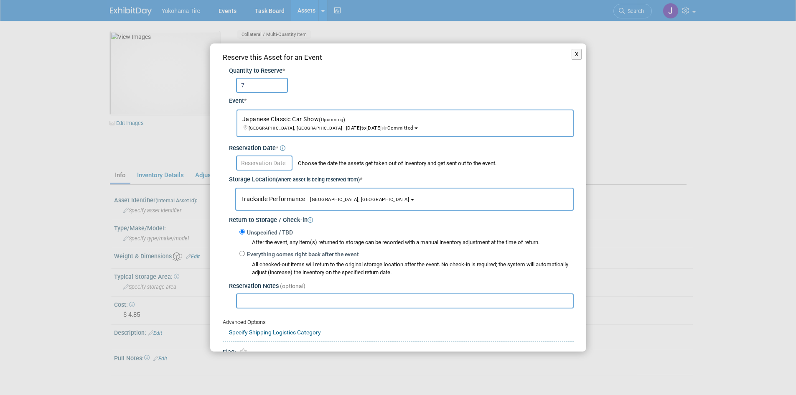
click at [276, 161] on input "text" at bounding box center [264, 162] width 56 height 15
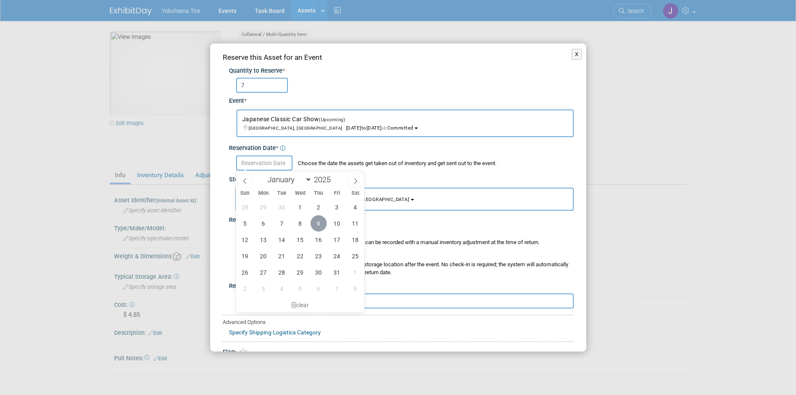
click at [322, 221] on span "9" at bounding box center [318, 223] width 16 height 16
type input "[DATE]"
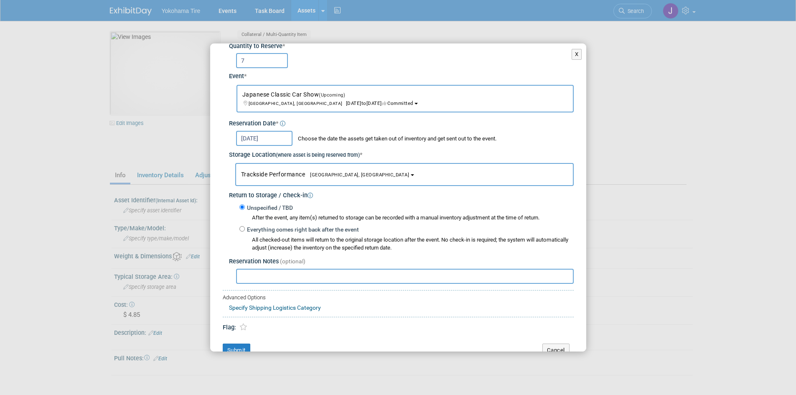
scroll to position [39, 0]
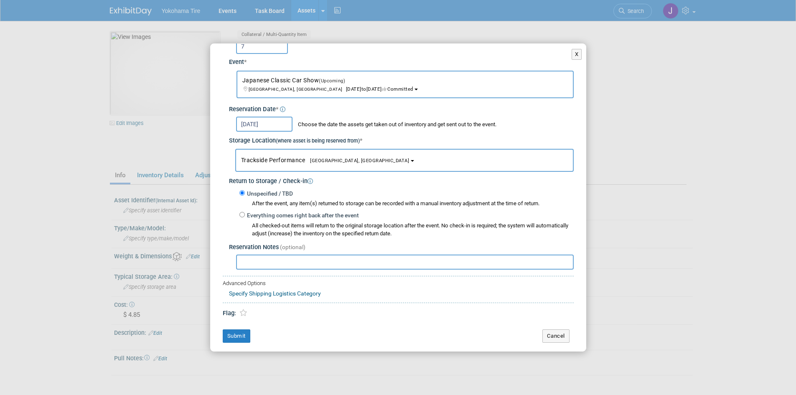
click at [351, 159] on button "Trackside Performance Lake Forest, CA" at bounding box center [404, 160] width 338 height 23
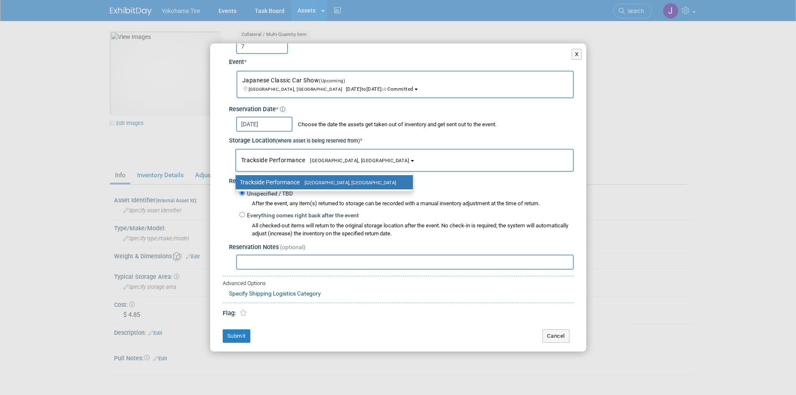
click at [351, 159] on button "Trackside Performance Lake Forest, CA" at bounding box center [404, 160] width 338 height 23
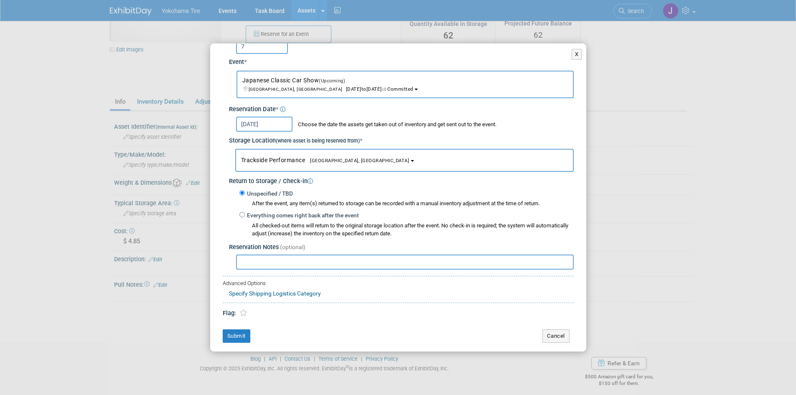
scroll to position [80, 0]
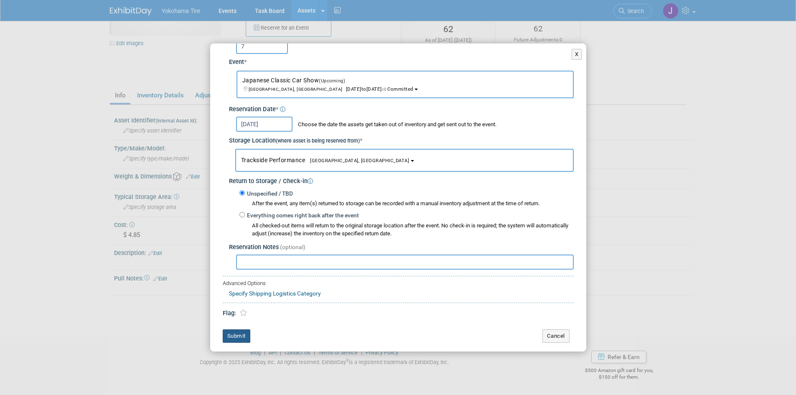
click at [243, 332] on button "Submit" at bounding box center [237, 335] width 28 height 13
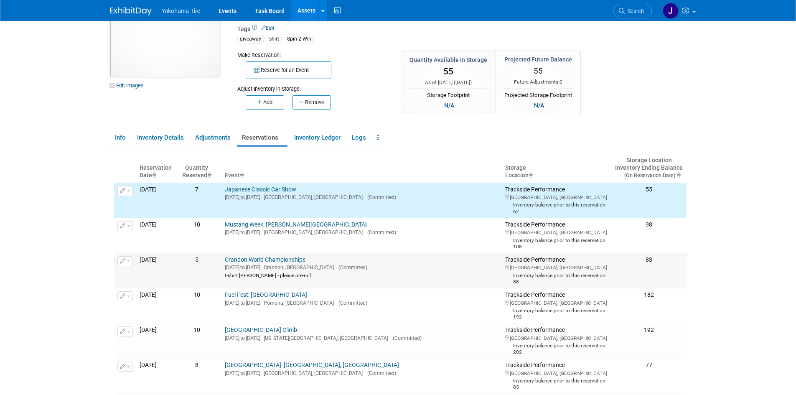
scroll to position [0, 0]
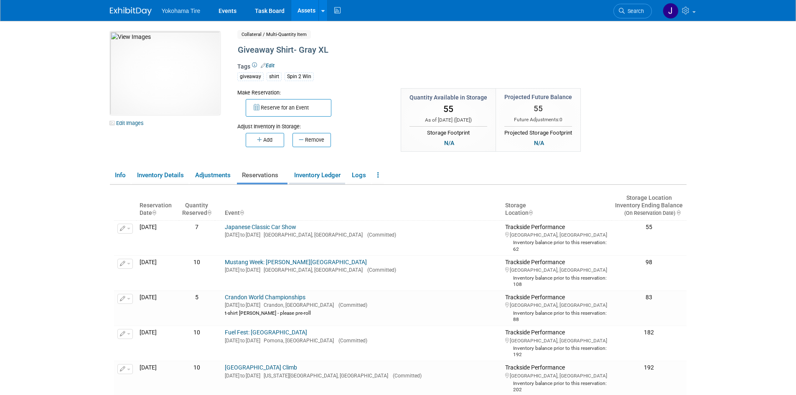
click at [315, 172] on link "Inventory Ledger" at bounding box center [317, 175] width 56 height 15
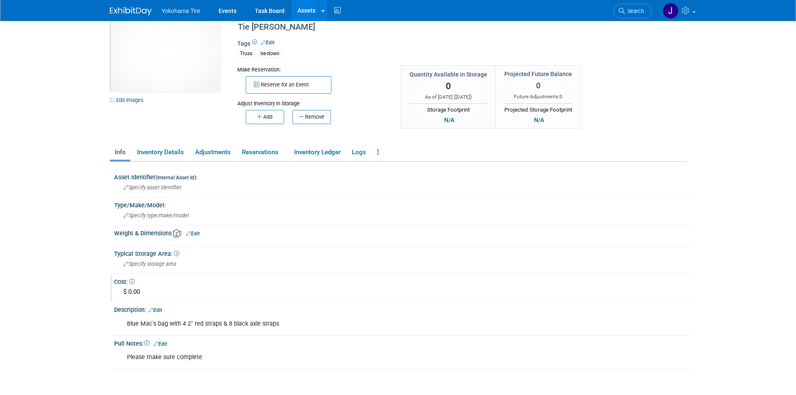
scroll to position [84, 0]
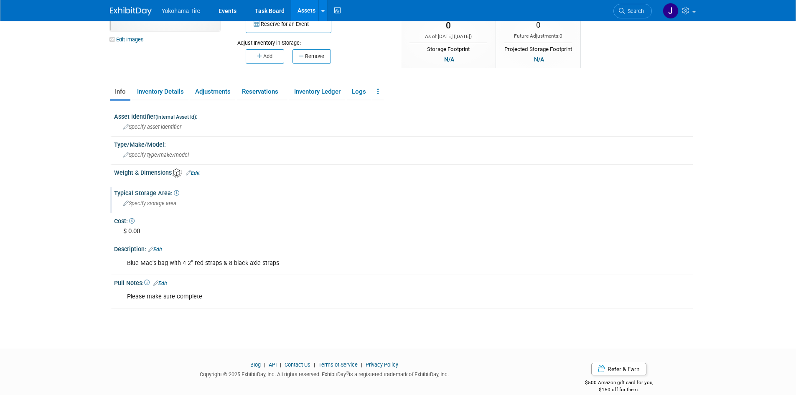
click at [145, 202] on span "Specify storage area" at bounding box center [149, 203] width 53 height 6
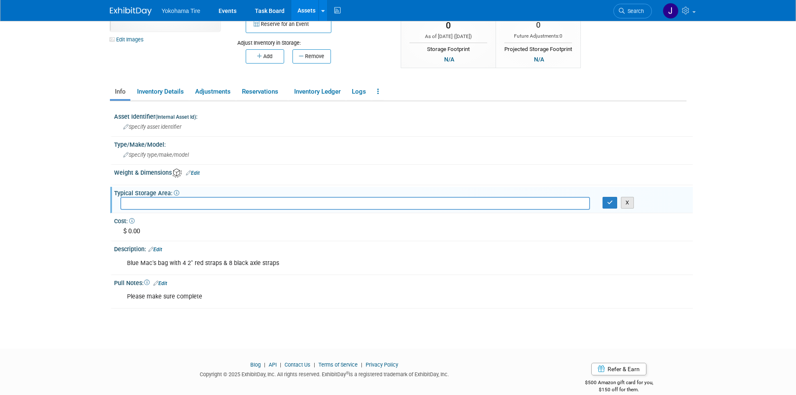
click at [631, 206] on button "X" at bounding box center [627, 203] width 13 height 12
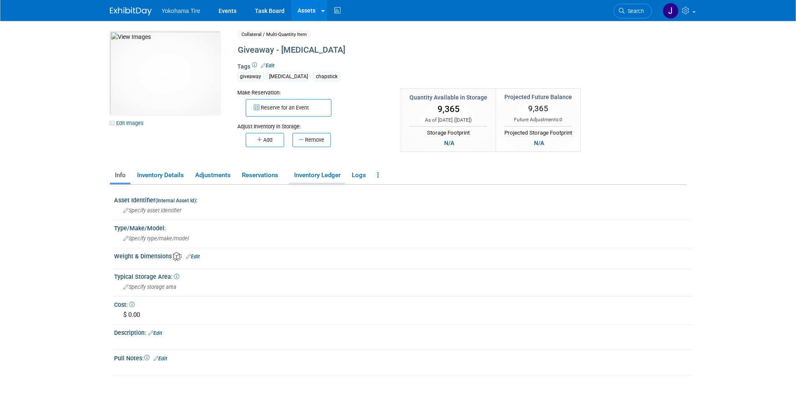
click at [319, 175] on link "Inventory Ledger" at bounding box center [317, 175] width 56 height 15
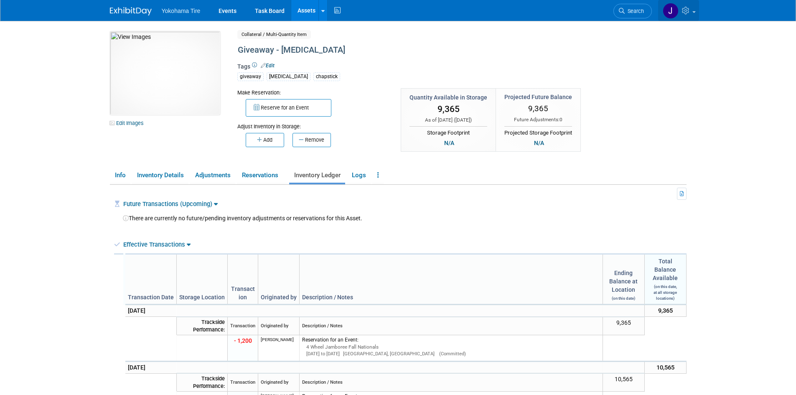
click at [691, 10] on icon at bounding box center [687, 11] width 10 height 8
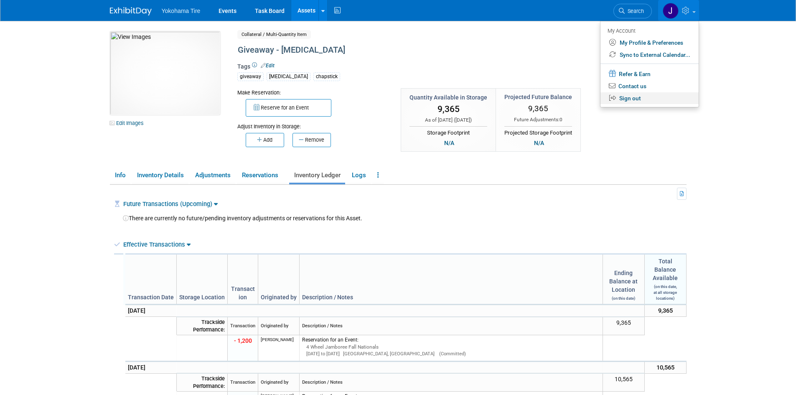
click at [639, 97] on link "Sign out" at bounding box center [649, 98] width 98 height 12
